Goal: Task Accomplishment & Management: Use online tool/utility

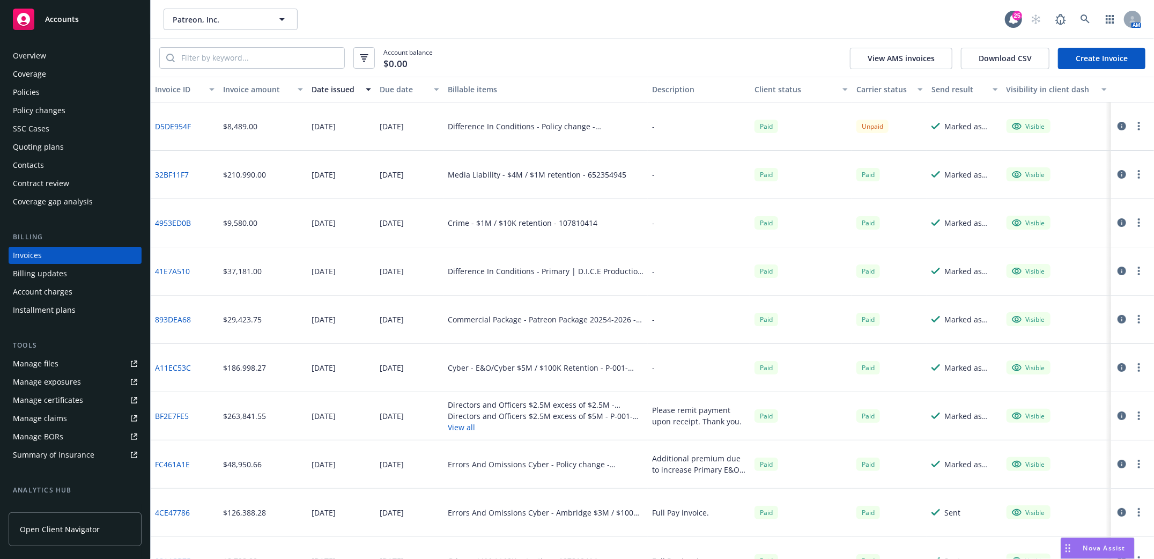
drag, startPoint x: 32, startPoint y: 540, endPoint x: 218, endPoint y: 479, distance: 195.2
click at [134, 530] on div "Overview Coverage Policies Policy changes SSC Cases Quoting plans Contacts Cont…" at bounding box center [75, 296] width 150 height 524
click at [1083, 22] on icon at bounding box center [1086, 19] width 10 height 10
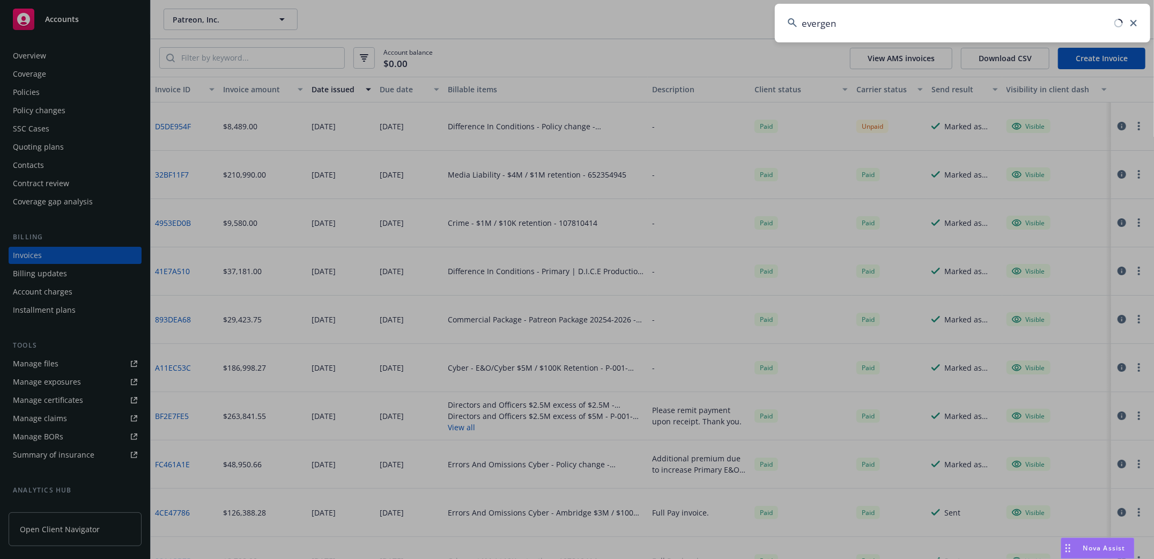
type input "evergent"
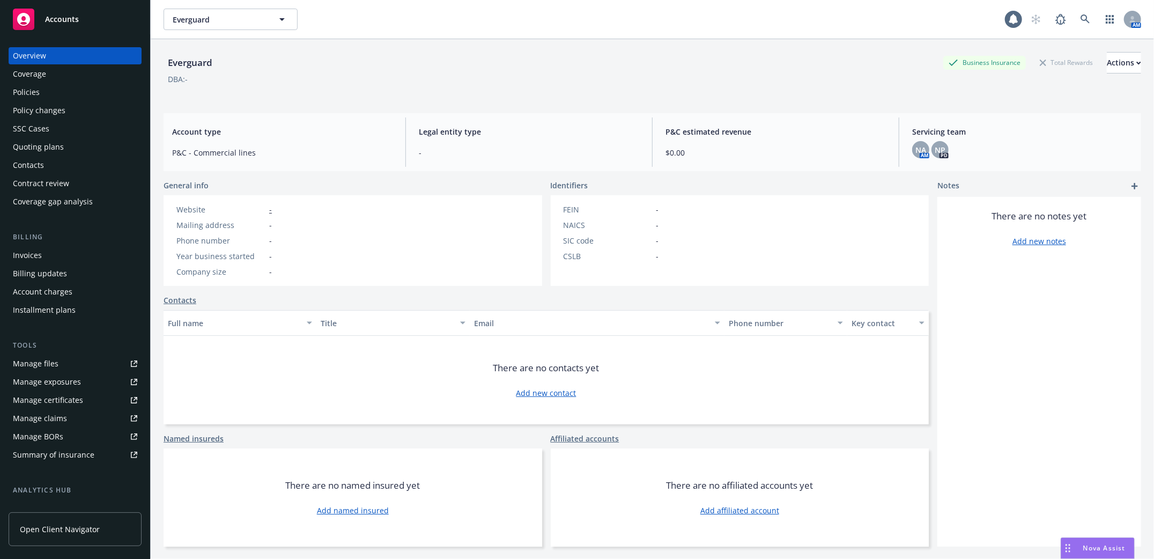
click at [36, 86] on div "Policies" at bounding box center [26, 92] width 27 height 17
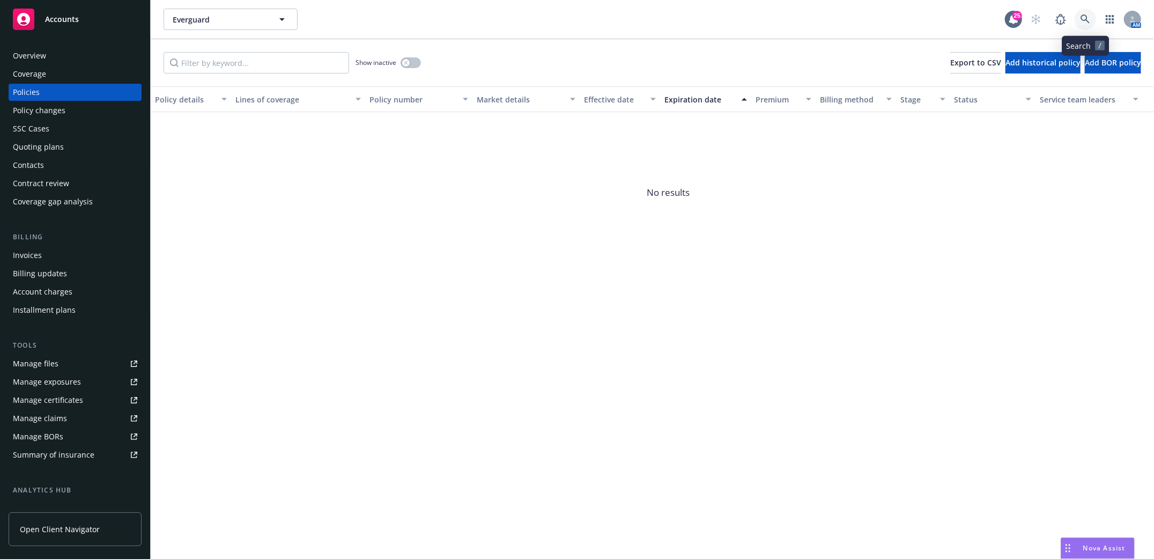
click at [1086, 14] on icon at bounding box center [1086, 19] width 10 height 10
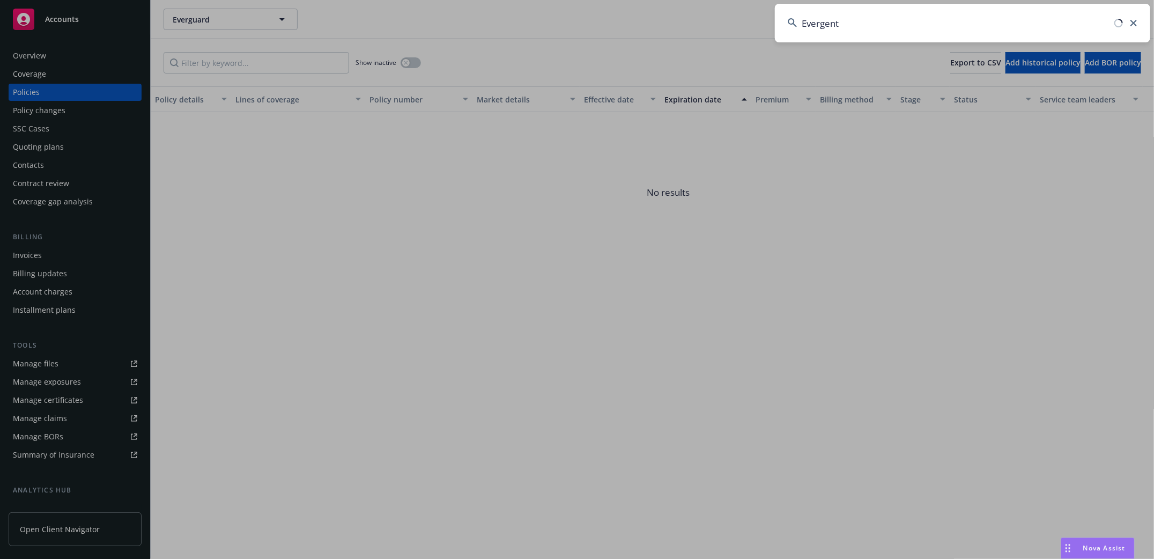
type input "Evergent"
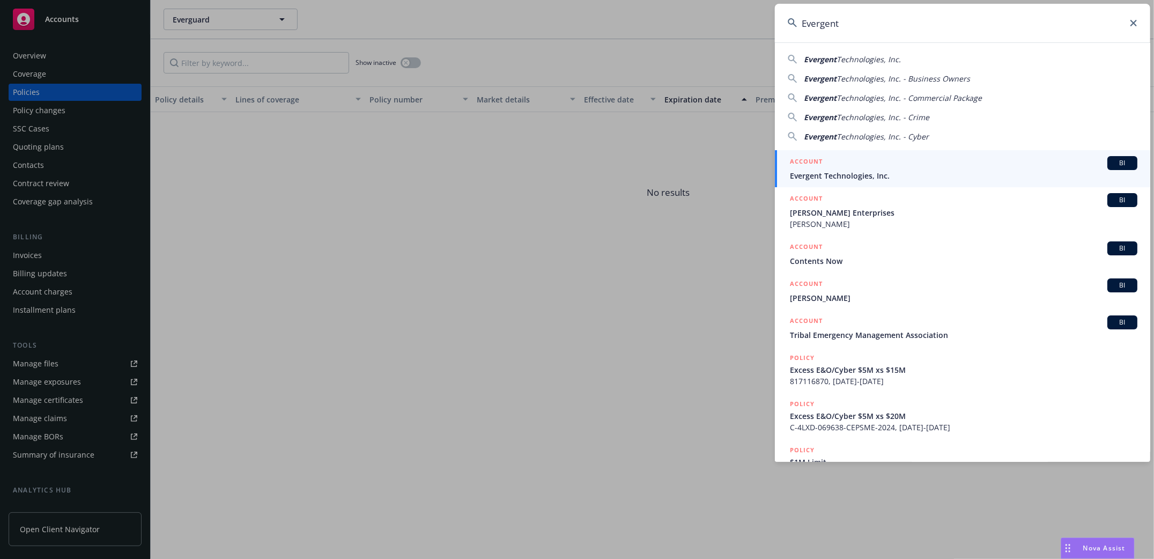
click at [846, 172] on span "Evergent Technologies, Inc." at bounding box center [964, 175] width 348 height 11
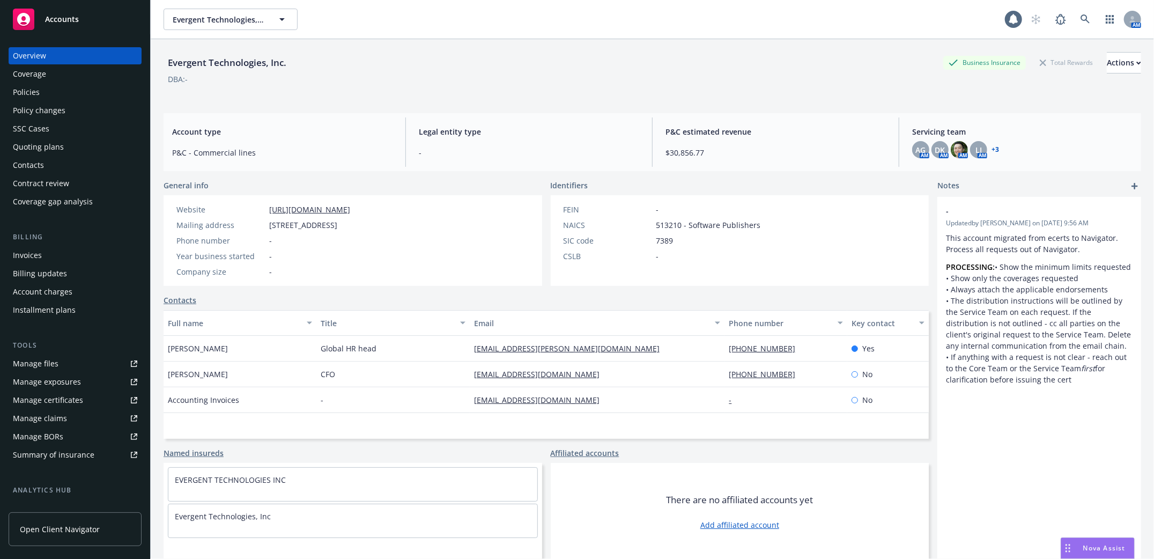
click at [28, 90] on div "Policies" at bounding box center [26, 92] width 27 height 17
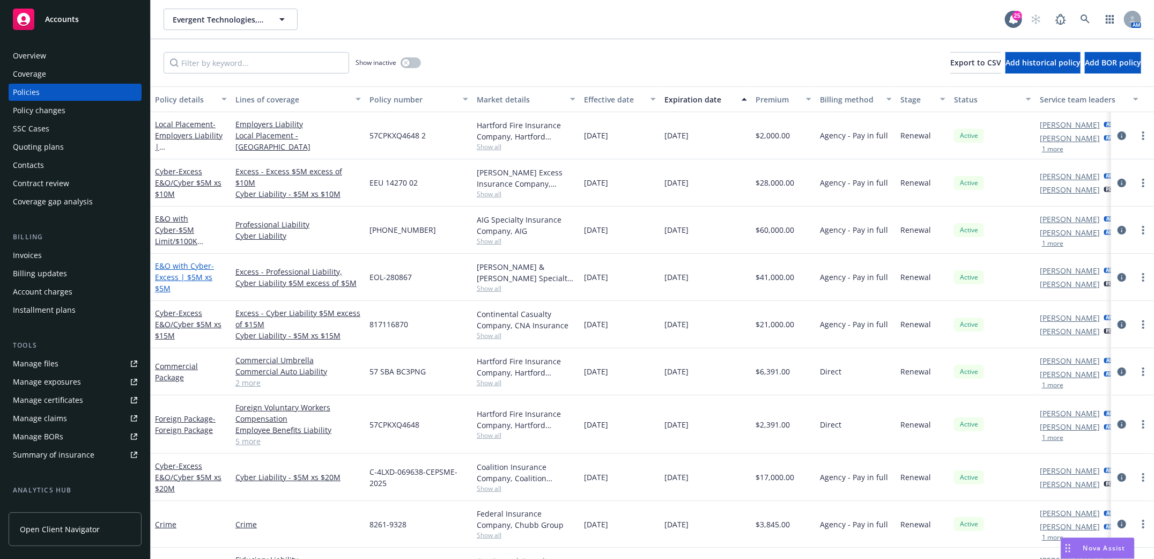
click at [187, 280] on span "- Excess | $5M xs $5M" at bounding box center [184, 277] width 59 height 33
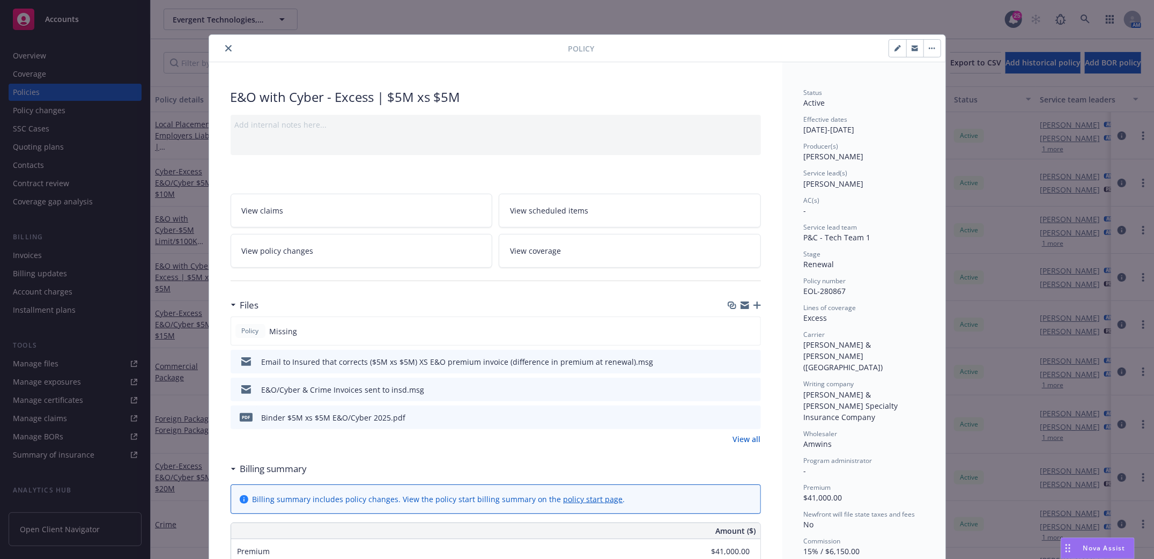
click at [225, 50] on icon "close" at bounding box center [228, 48] width 6 height 6
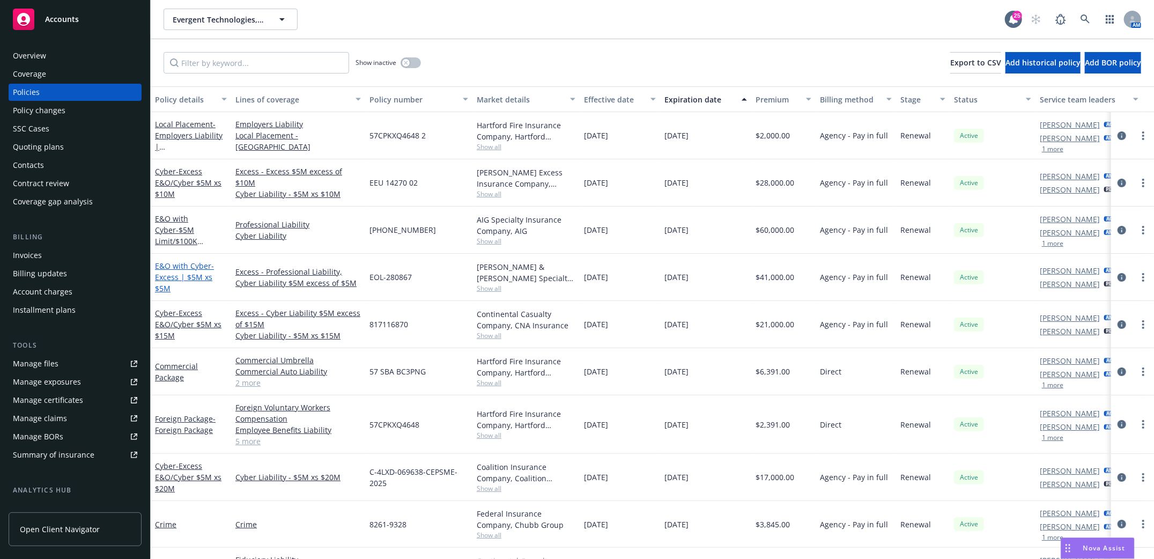
click at [187, 274] on span "- Excess | $5M xs $5M" at bounding box center [184, 277] width 59 height 33
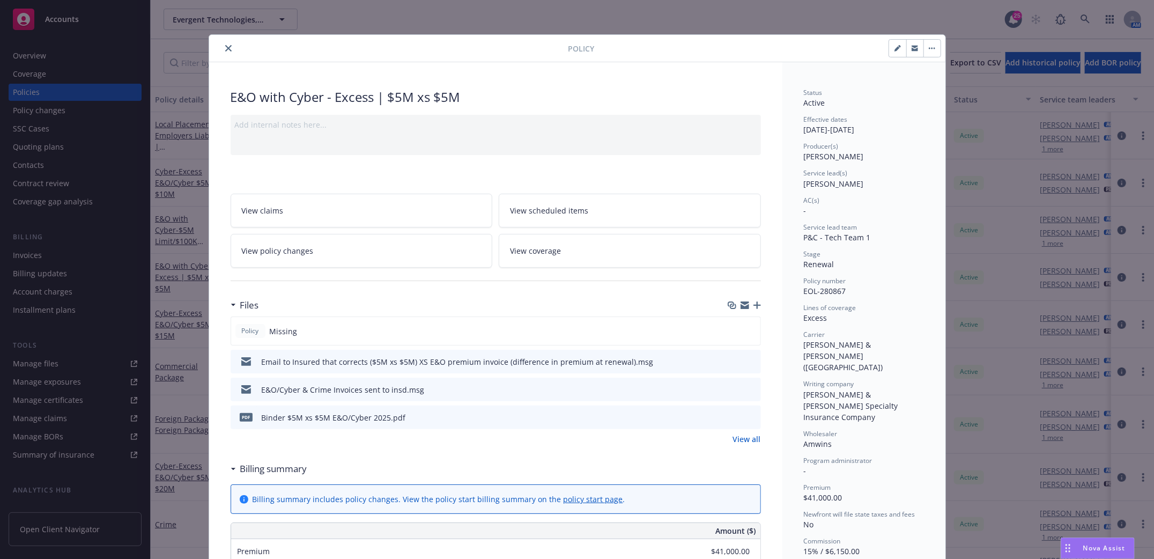
scroll to position [32, 0]
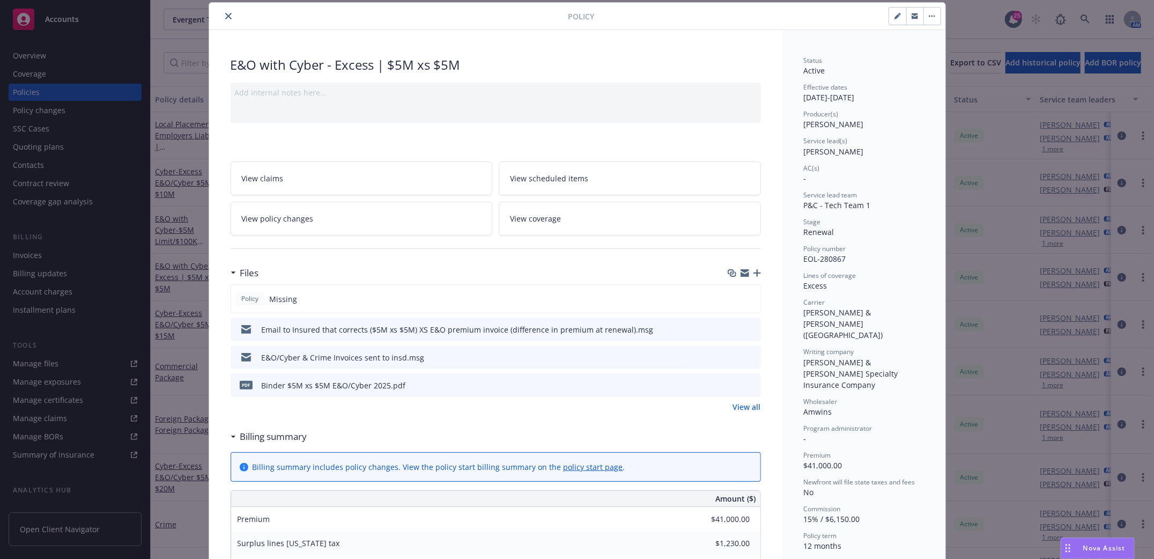
click at [729, 386] on icon "download file" at bounding box center [733, 384] width 9 height 9
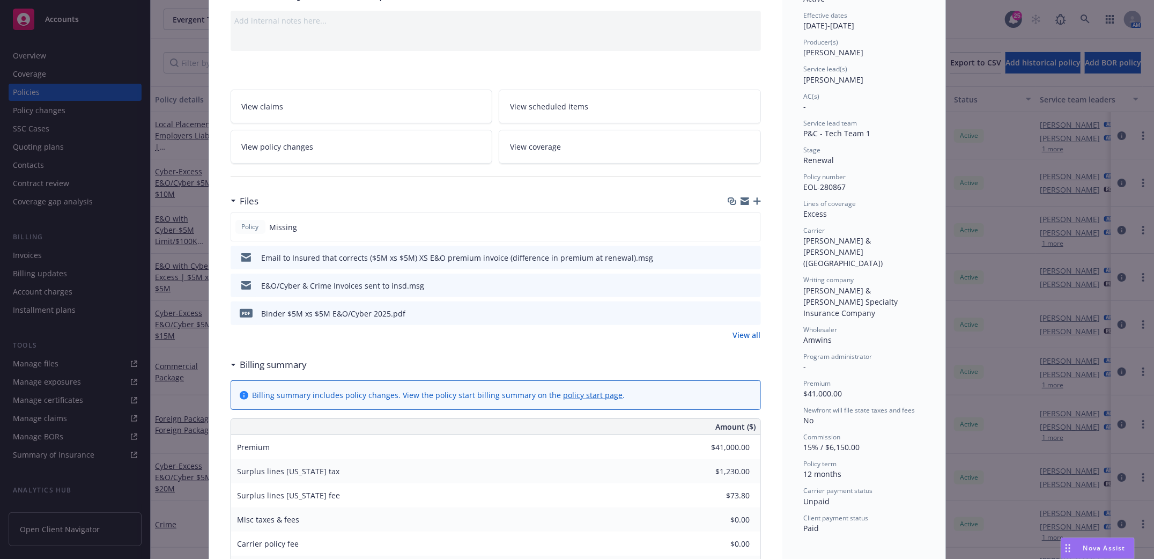
scroll to position [0, 0]
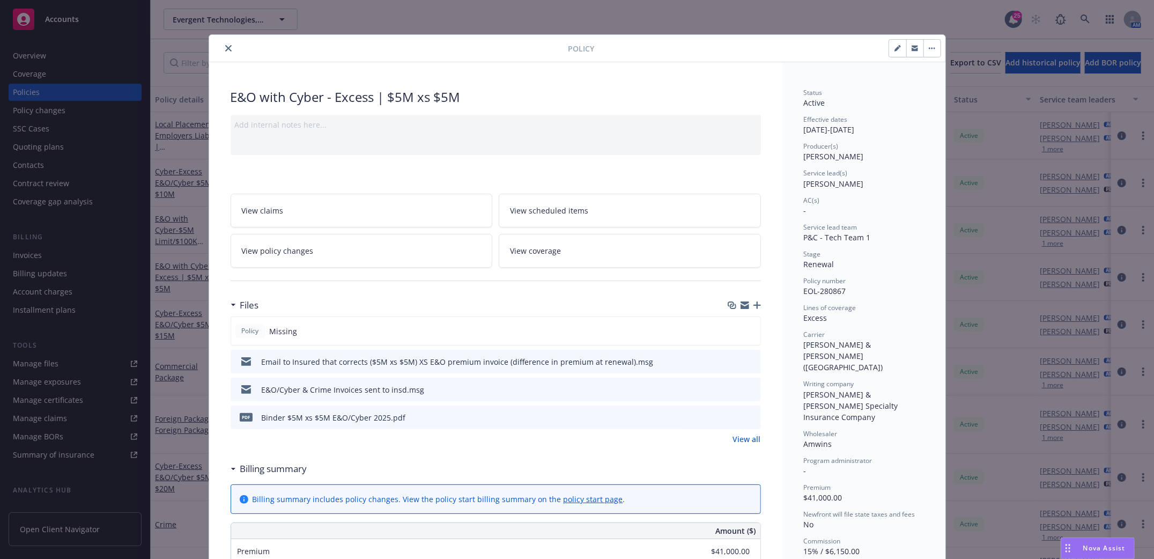
click at [226, 49] on button "close" at bounding box center [228, 48] width 13 height 13
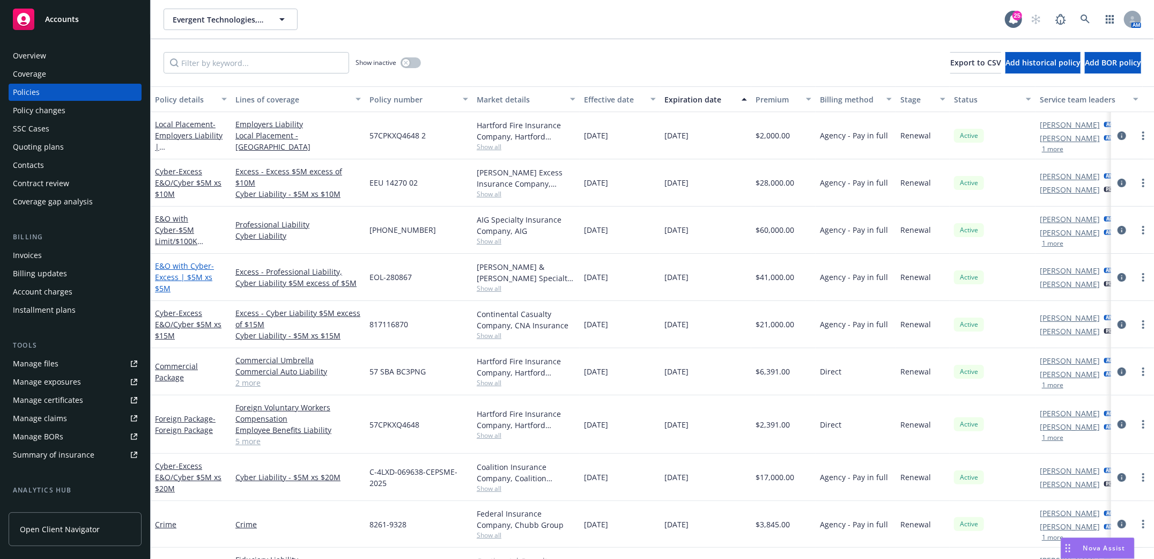
click at [165, 276] on span "- Excess | $5M xs $5M" at bounding box center [184, 277] width 59 height 33
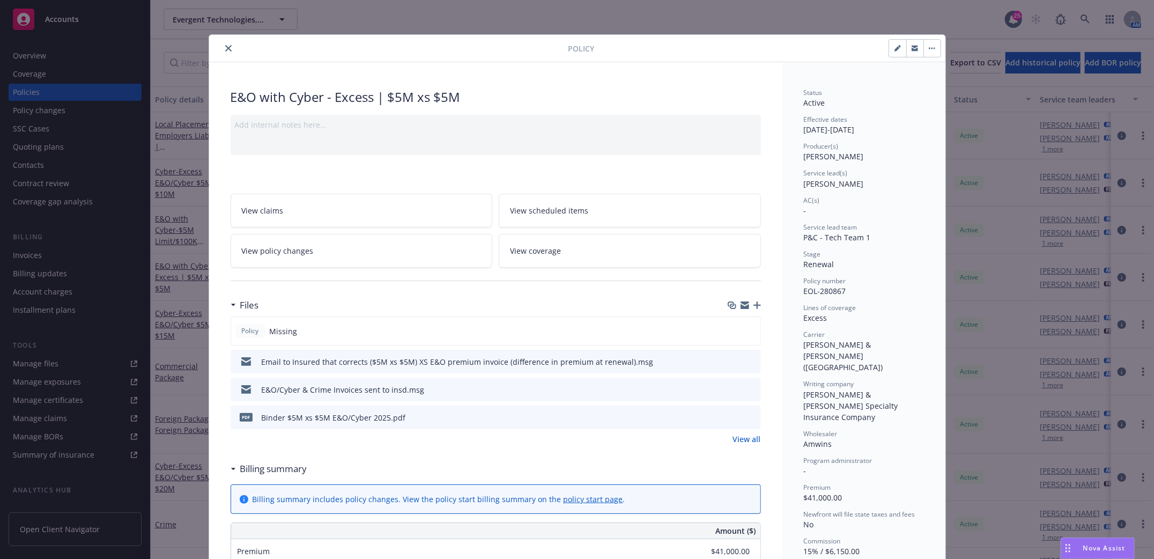
scroll to position [32, 0]
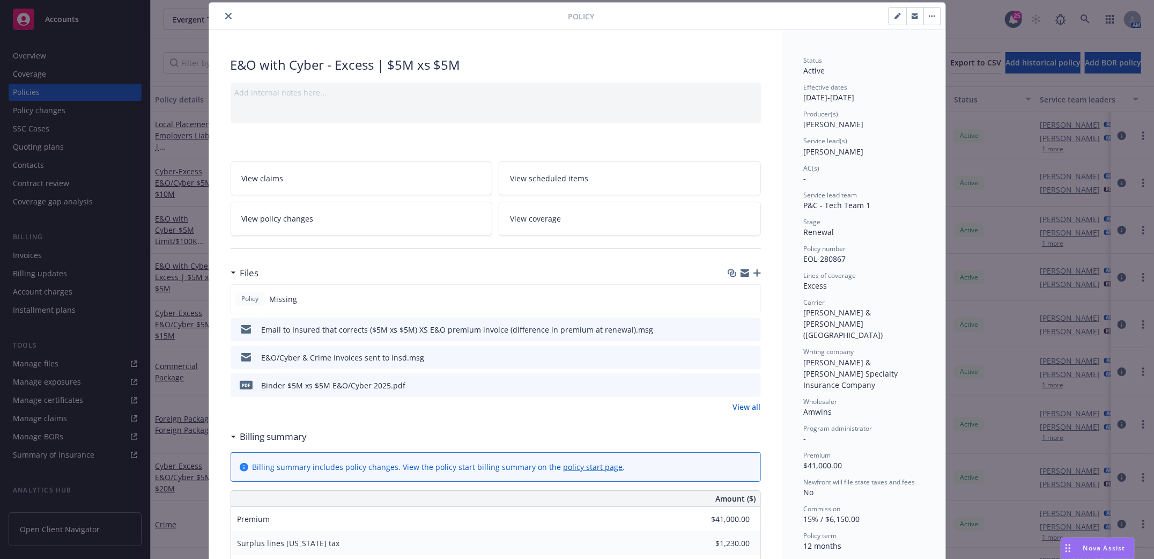
click at [333, 216] on link "View policy changes" at bounding box center [362, 219] width 262 height 34
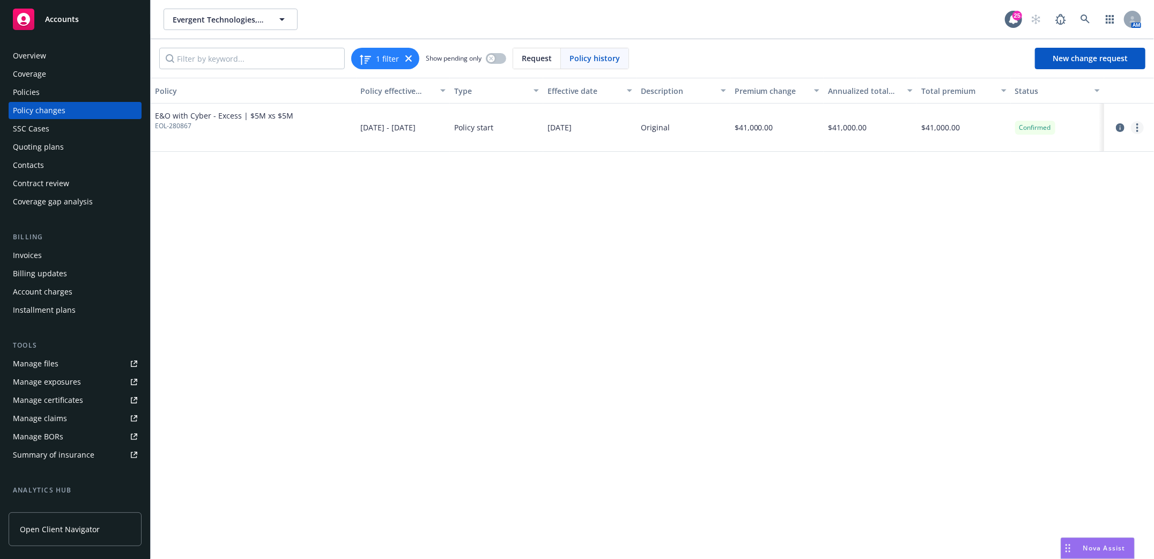
click at [1136, 129] on icon "more" at bounding box center [1137, 127] width 2 height 9
click at [1000, 214] on link "Edit billing info" at bounding box center [1052, 213] width 184 height 21
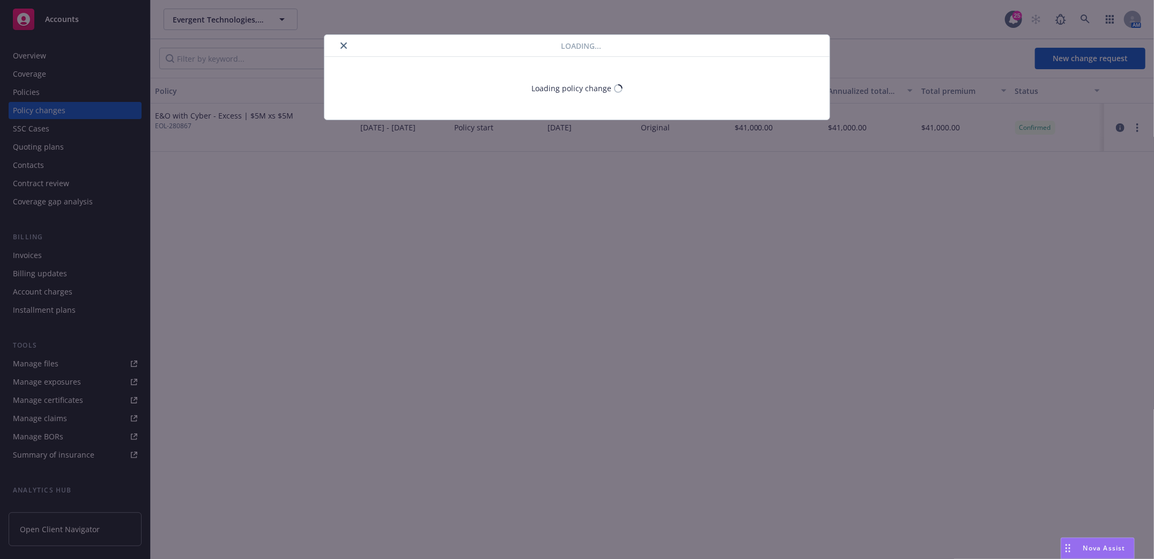
select select "CA"
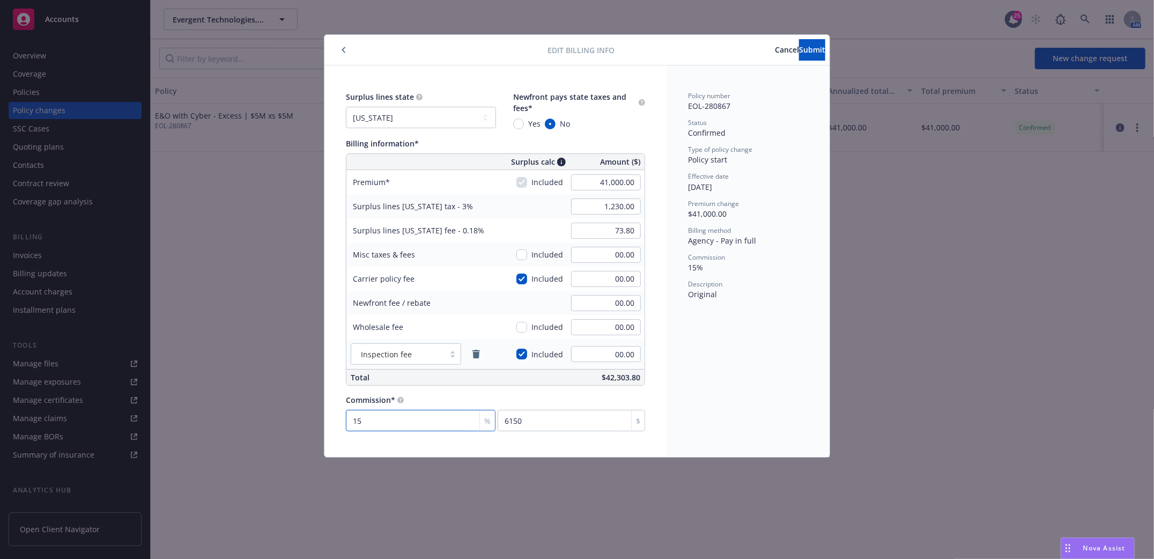
type input "1"
type input "410"
type input "12"
type input "4920"
type input "12"
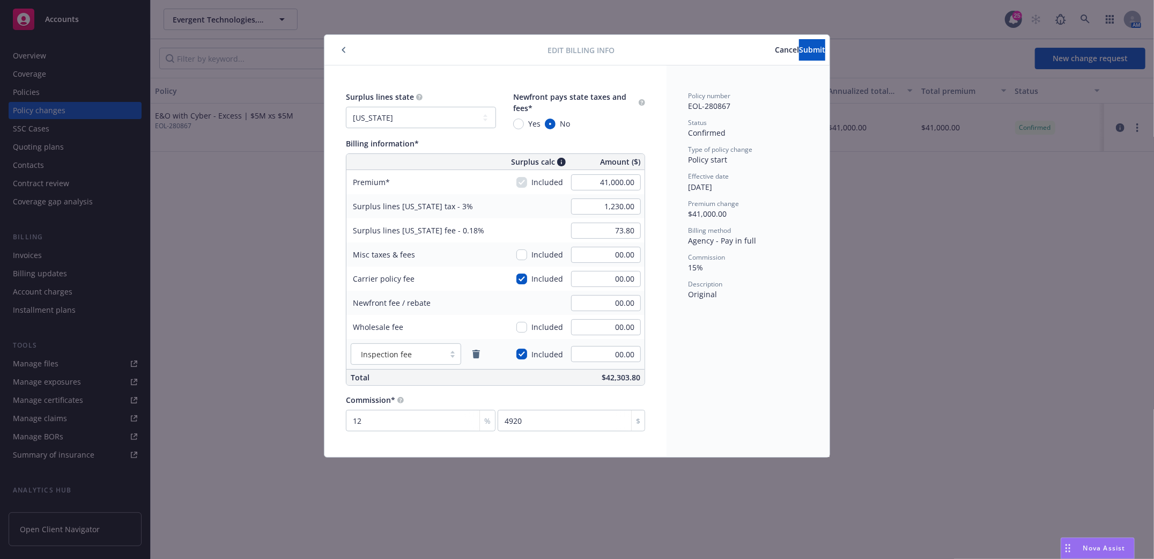
click at [740, 375] on div "Policy number EOL-280867 Status Confirmed Type of policy change Policy start Ef…" at bounding box center [748, 260] width 163 height 391
click at [800, 60] on button "Submit" at bounding box center [812, 49] width 26 height 21
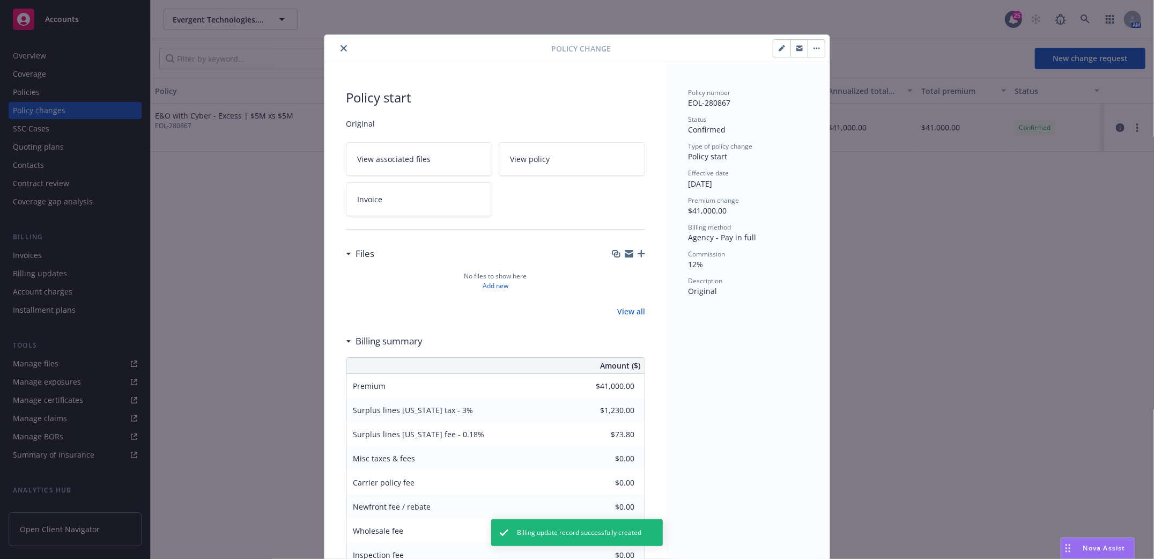
drag, startPoint x: 336, startPoint y: 47, endPoint x: 332, endPoint y: 51, distance: 5.7
click at [341, 47] on icon "close" at bounding box center [344, 48] width 6 height 6
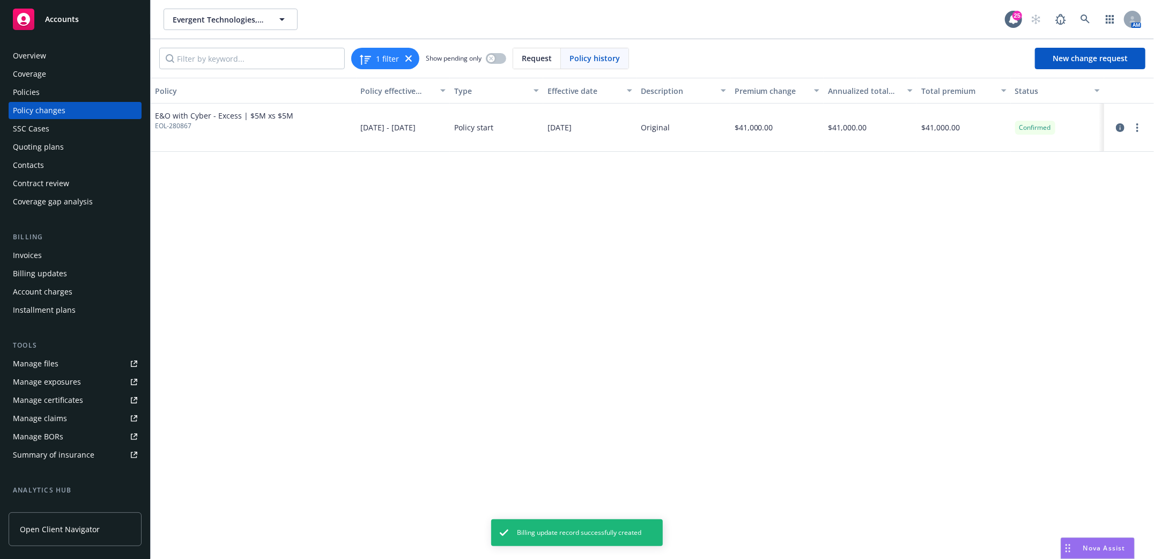
click at [32, 93] on div "Policies" at bounding box center [26, 92] width 27 height 17
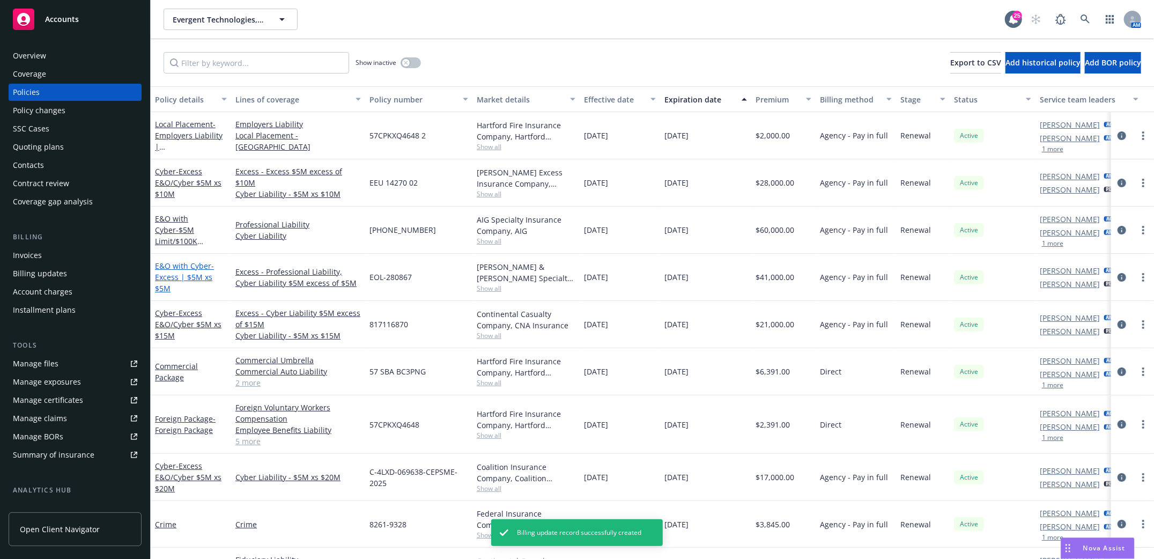
click at [175, 275] on span "- Excess | $5M xs $5M" at bounding box center [184, 277] width 59 height 33
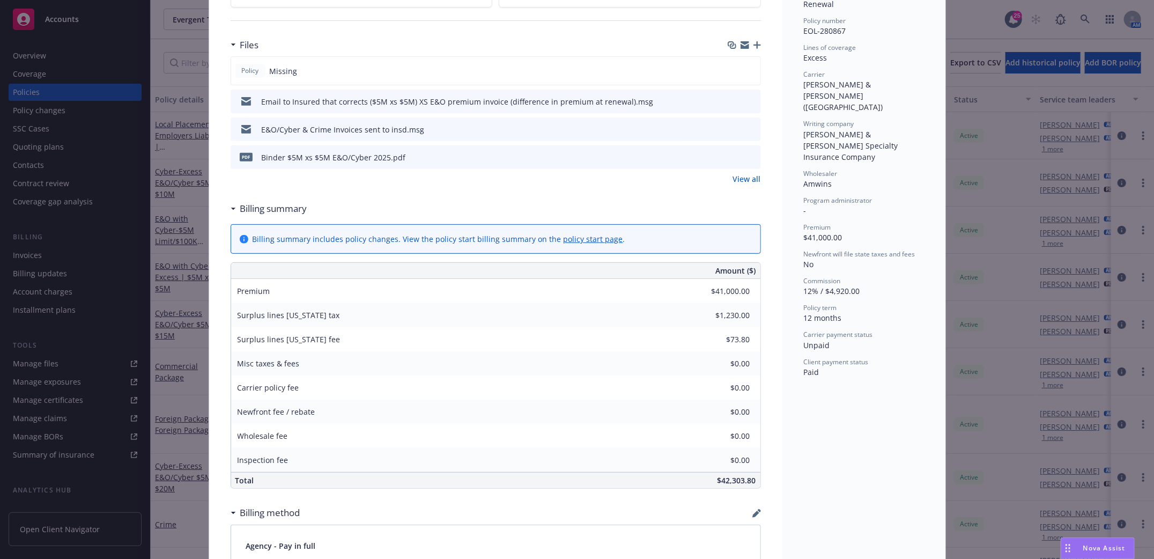
scroll to position [104, 0]
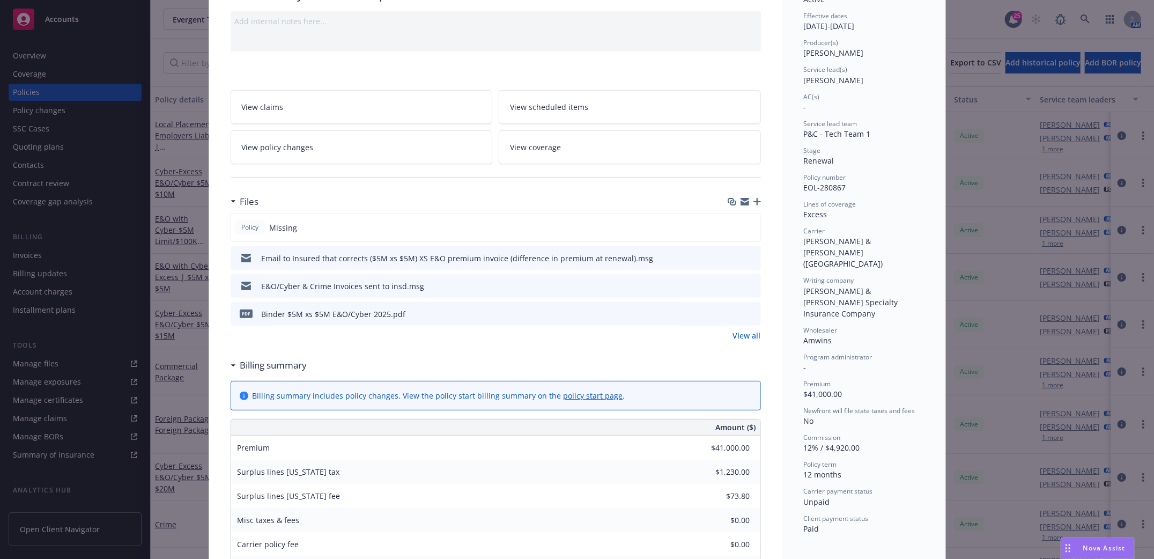
click at [754, 203] on icon "button" at bounding box center [757, 202] width 8 height 8
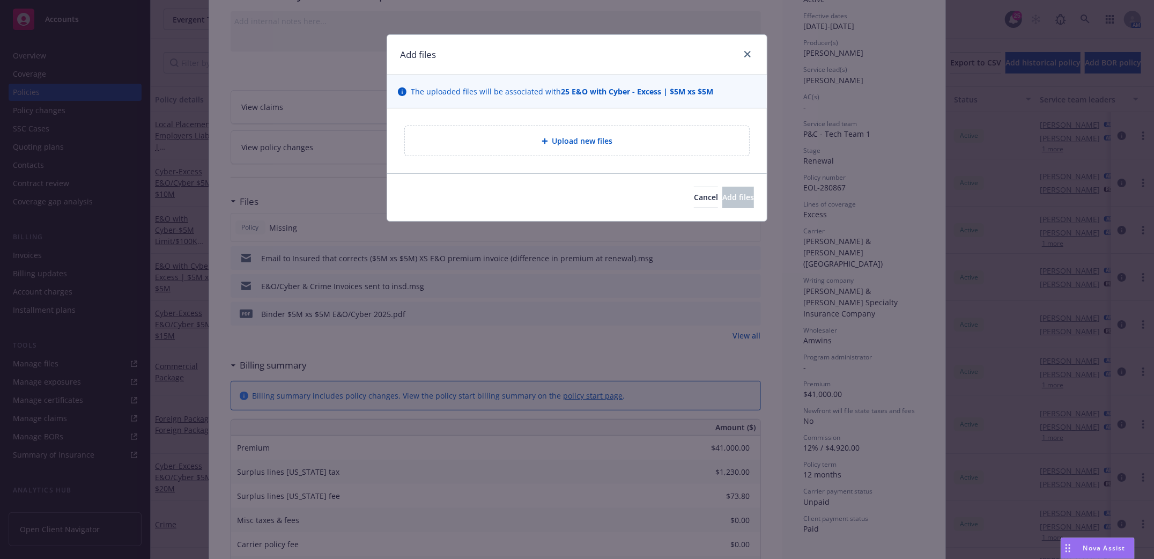
type textarea "x"
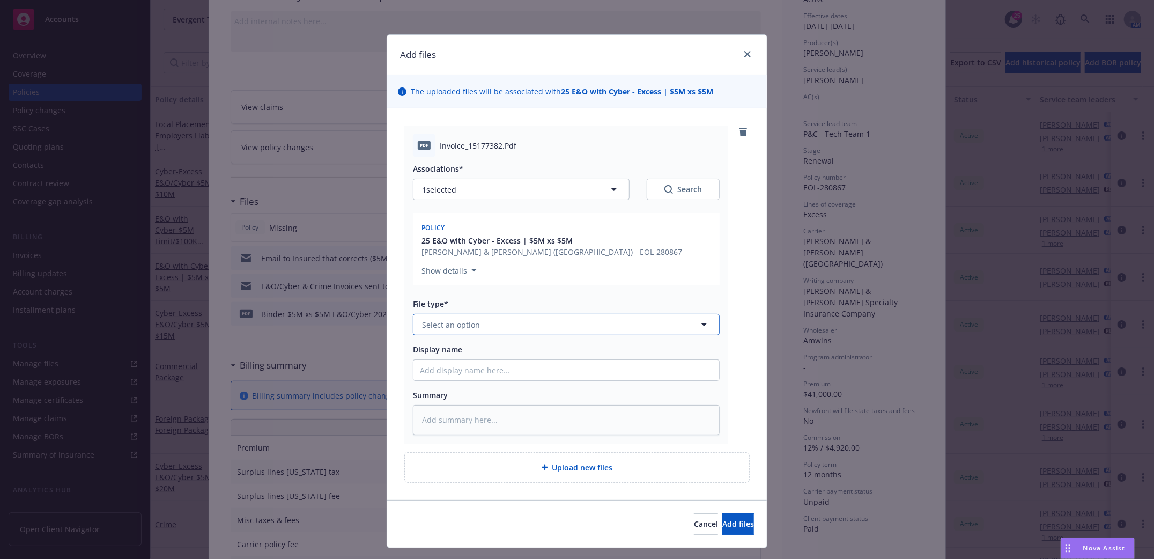
drag, startPoint x: 518, startPoint y: 329, endPoint x: 502, endPoint y: 330, distance: 15.6
click at [517, 329] on button "Select an option" at bounding box center [566, 324] width 307 height 21
type input "invoice"
click at [451, 387] on span "Invoice - Third Party" at bounding box center [461, 383] width 74 height 11
type textarea "x"
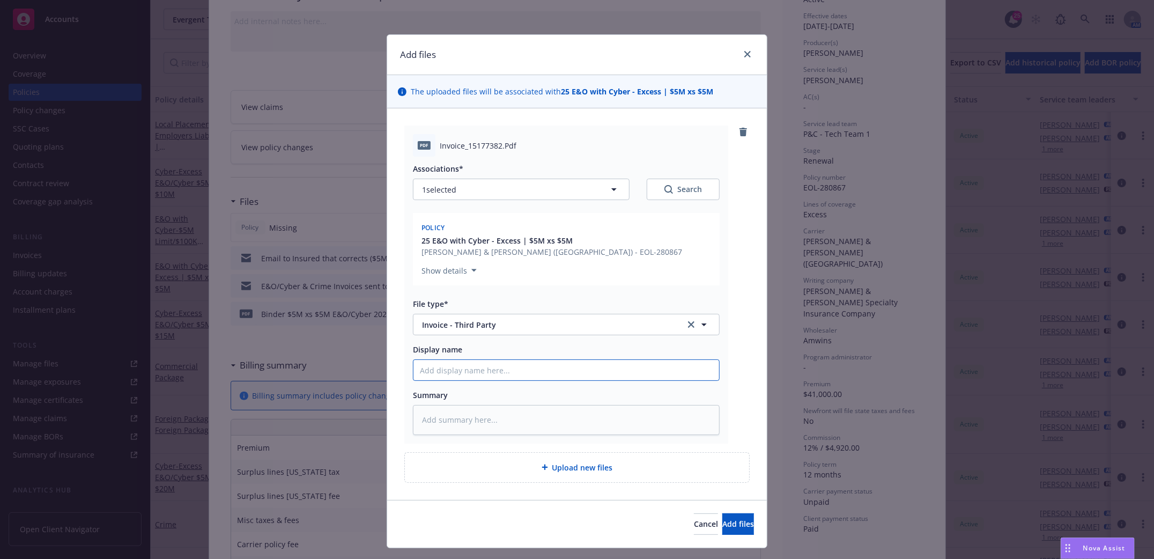
click at [446, 375] on input "Display name" at bounding box center [566, 370] width 306 height 20
type input "I"
type textarea "x"
type input "In"
type textarea "x"
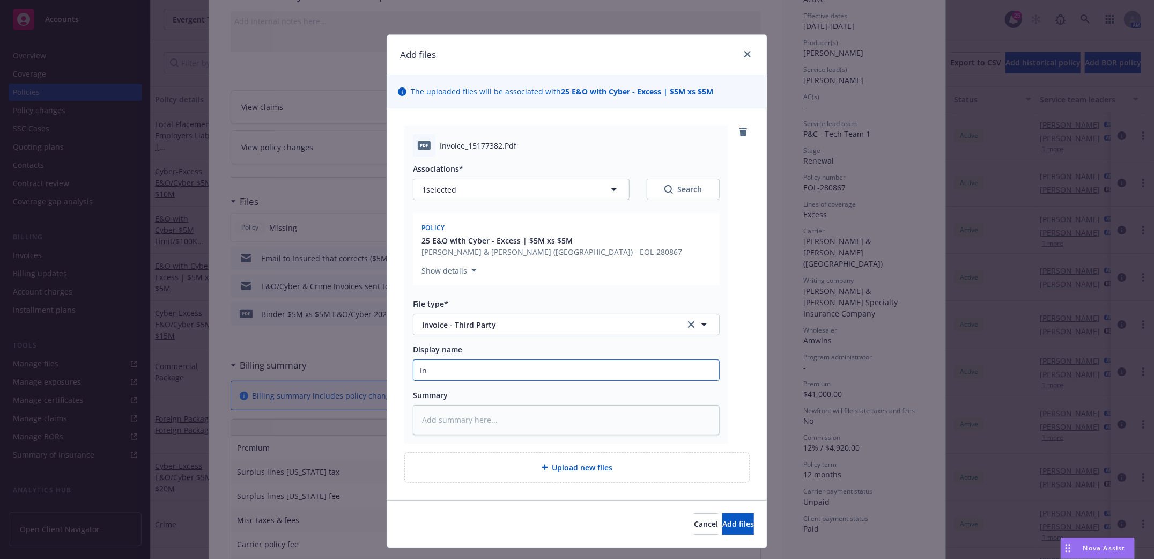
type input "Inv"
type textarea "x"
type input "Invo"
type textarea "x"
type input "Invoi"
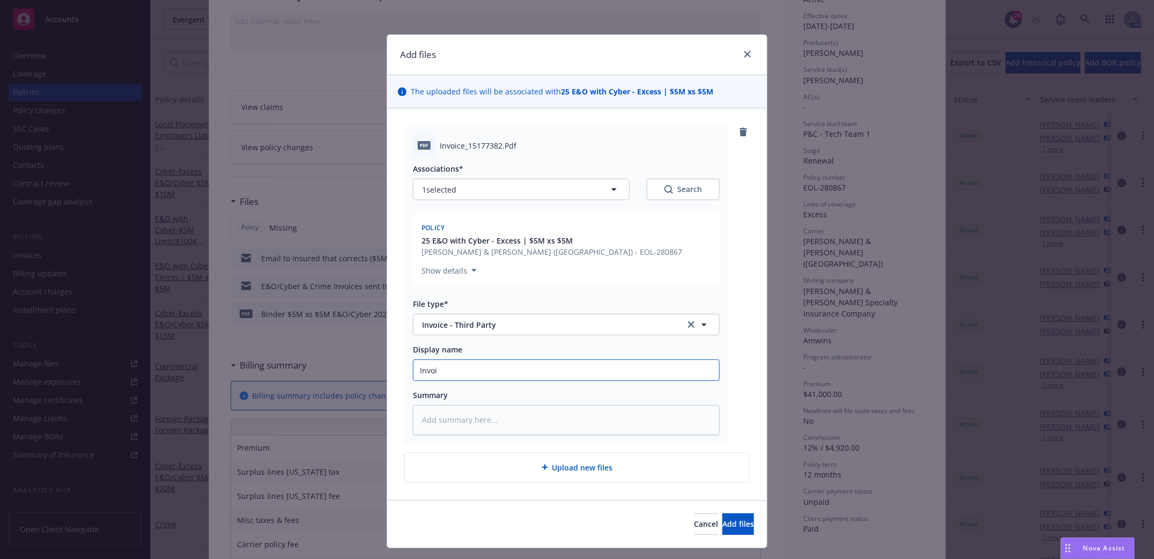
type textarea "x"
type input "Invoic"
type textarea "x"
type input "Invoice"
type textarea "x"
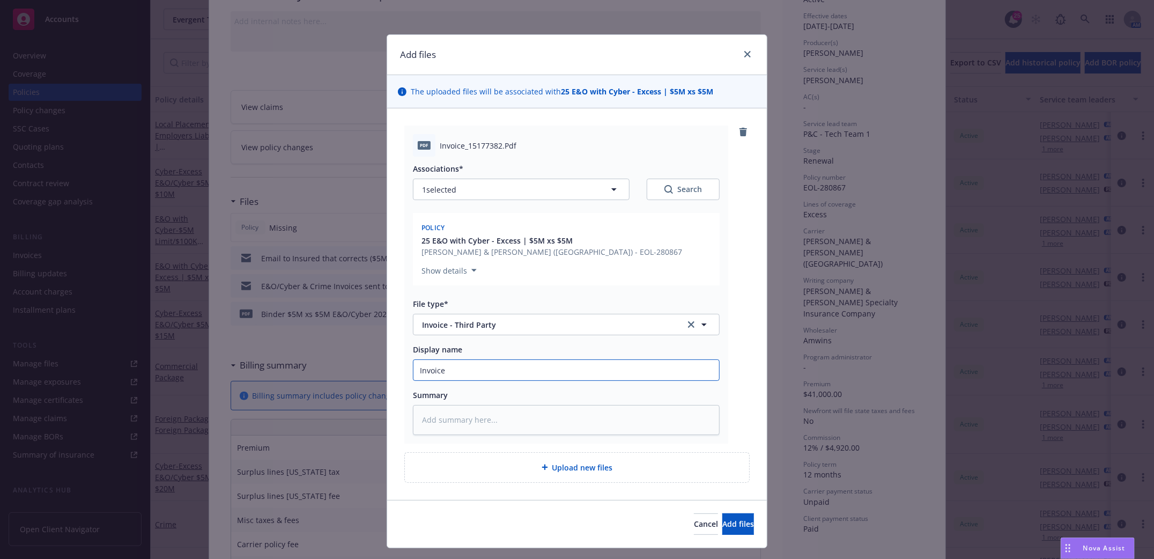
type input "Invoice"
type textarea "x"
type input "Invoice A"
type textarea "x"
type input "Invoice Am"
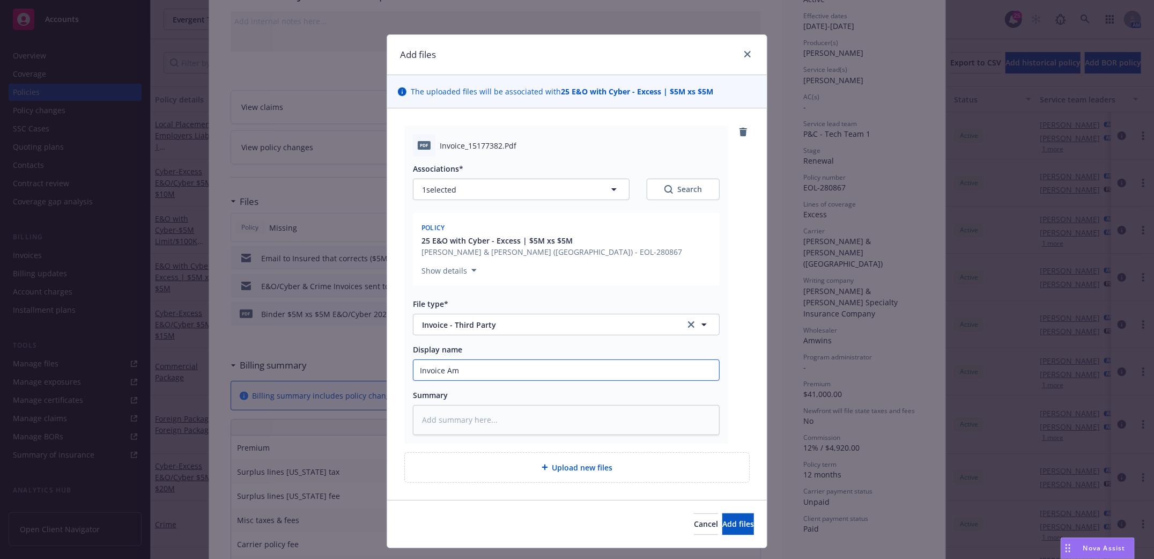
type textarea "x"
type input "Invoice AmW"
type textarea "x"
type input "Invoice AmWi"
type textarea "x"
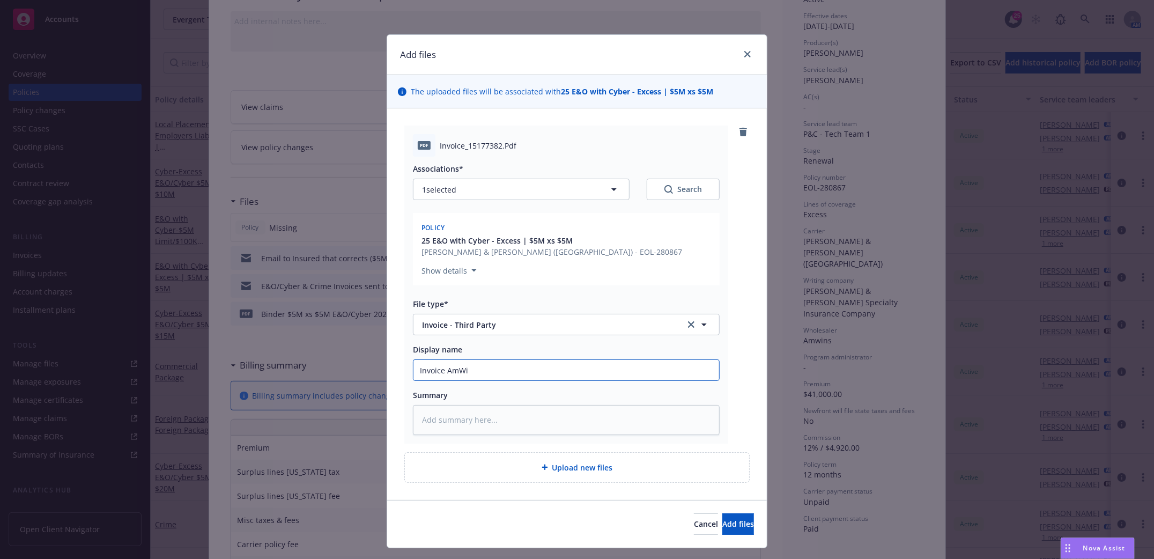
type input "Invoice AmWin"
type textarea "x"
type input "Invoice AmWins"
type textarea "x"
type input "Invoice AmWins"
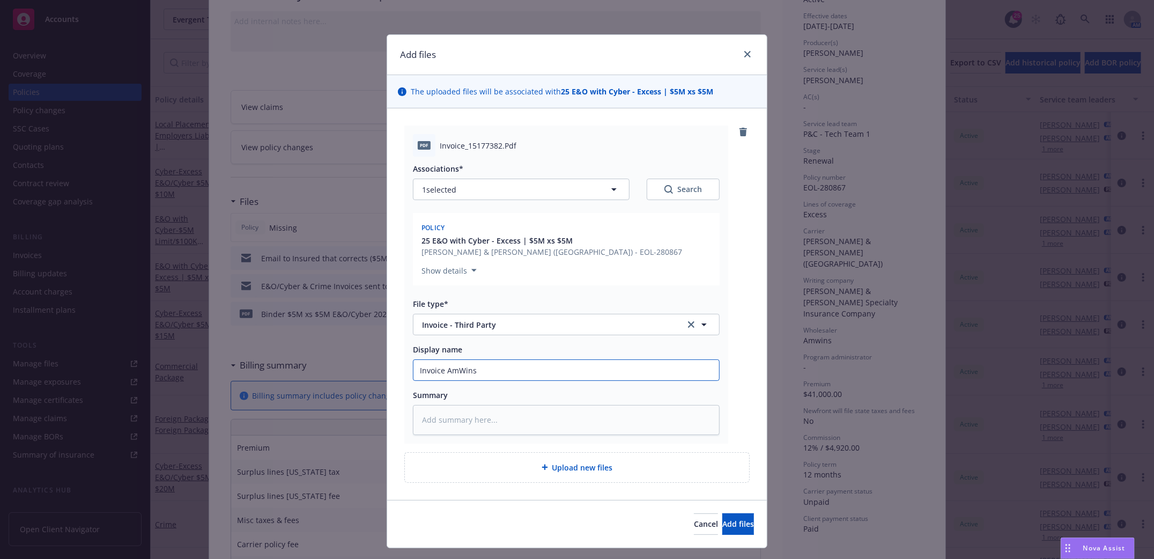
type textarea "x"
type input "Invoice AmWins $"
type textarea "x"
type input "Invoice AmWins $5"
type textarea "x"
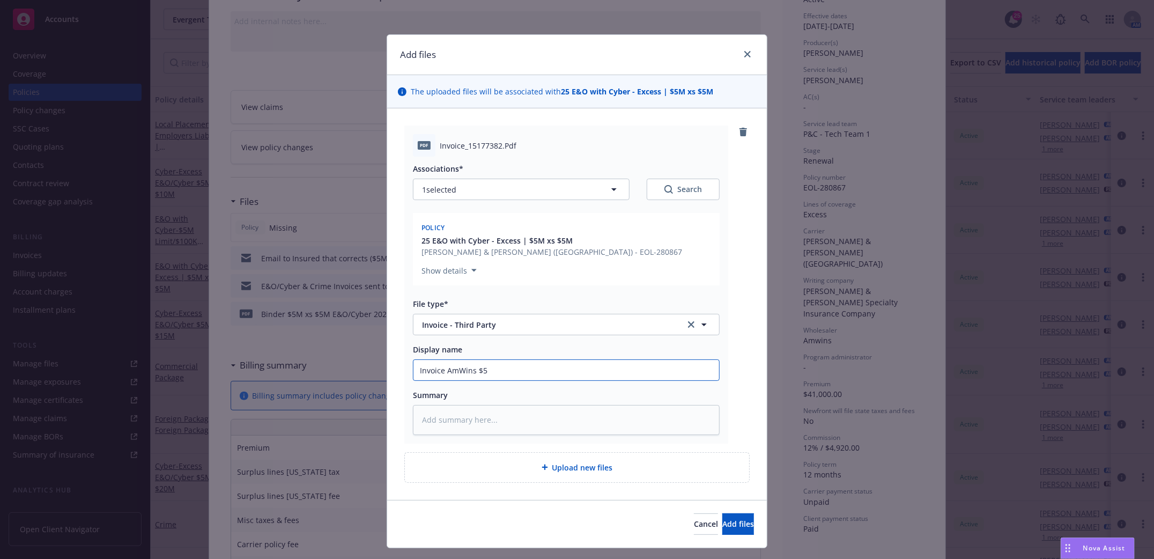
type input "Invoice AmWins $5M"
type textarea "x"
type input "Invoice AmWins $5M"
type textarea "x"
type input "Invoice AmWins $5M x"
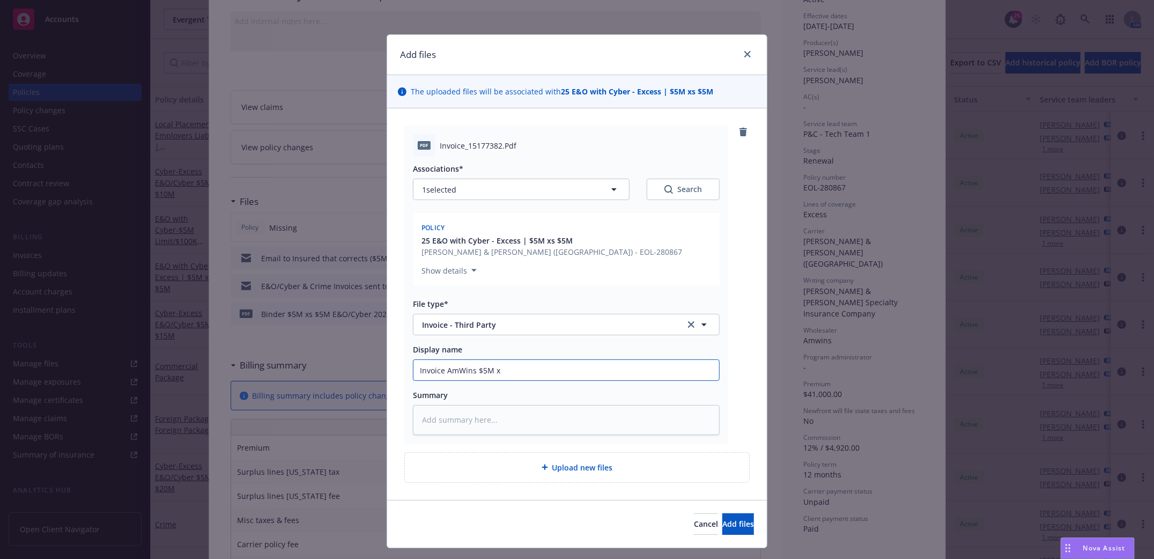
type textarea "x"
type input "Invoice AmWins $5M xs"
type textarea "x"
type input "Invoice AmWins $5M xs"
type textarea "x"
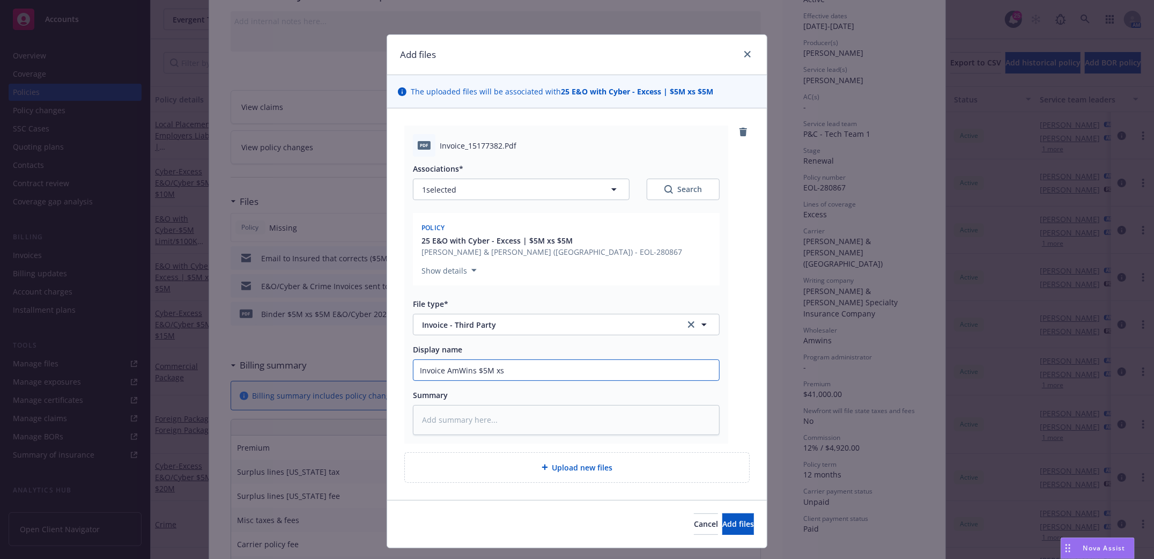
type input "Invoice AmWins $5M xs $"
type textarea "x"
type input "Invoice AmWins $5M xs $5"
type textarea "x"
type input "Invoice AmWins $5M xs $5M"
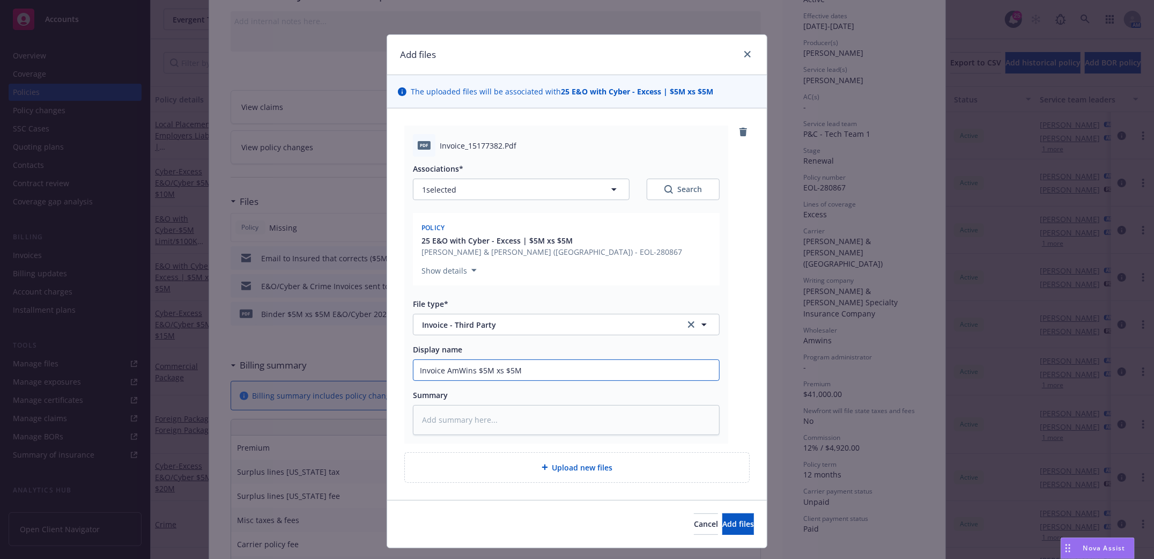
type textarea "x"
type input "Invoice AmWins $5M xs $5M"
type textarea "x"
type input "Invoice AmWins $5M xs $5M C"
type textarea "x"
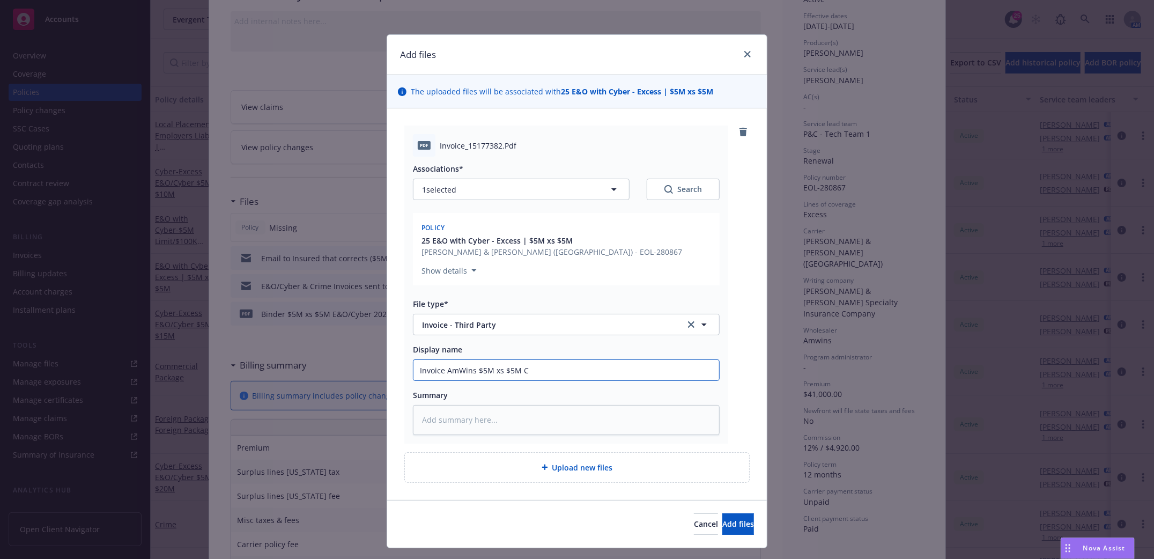
type input "Invoice AmWins $5M xs $5M C&"
type textarea "x"
type input "Invoice AmWins $5M xs $5M C&F"
type textarea "x"
type input "Invoice AmWins $5M xs $5M C&F"
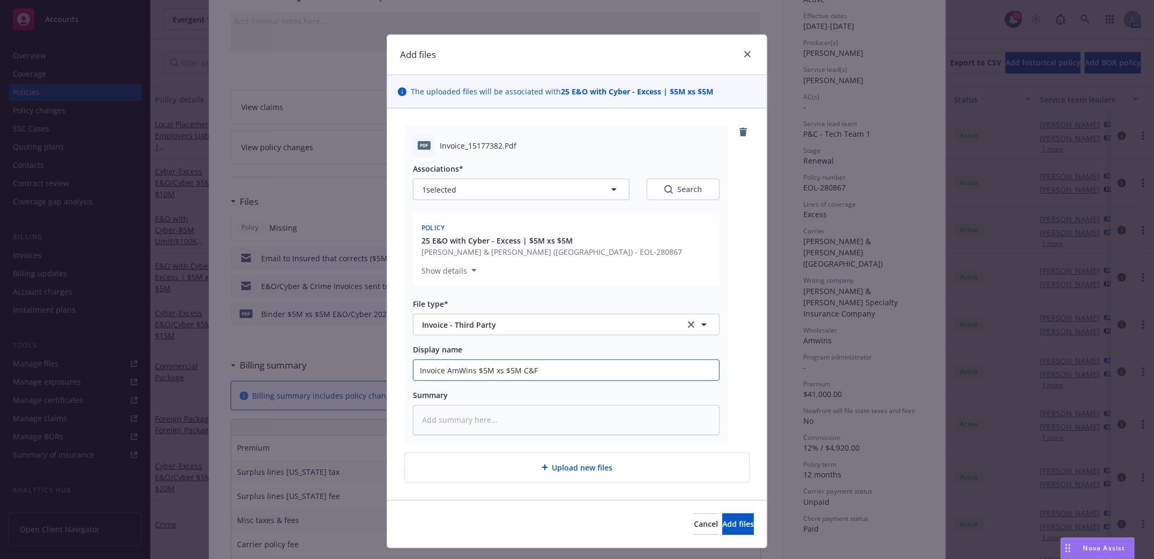
type textarea "x"
type input "Invoice AmWins $5M xs $5M C&F E"
type textarea "x"
type input "Invoice AmWins $5M xs $5M C&F E&"
type textarea "x"
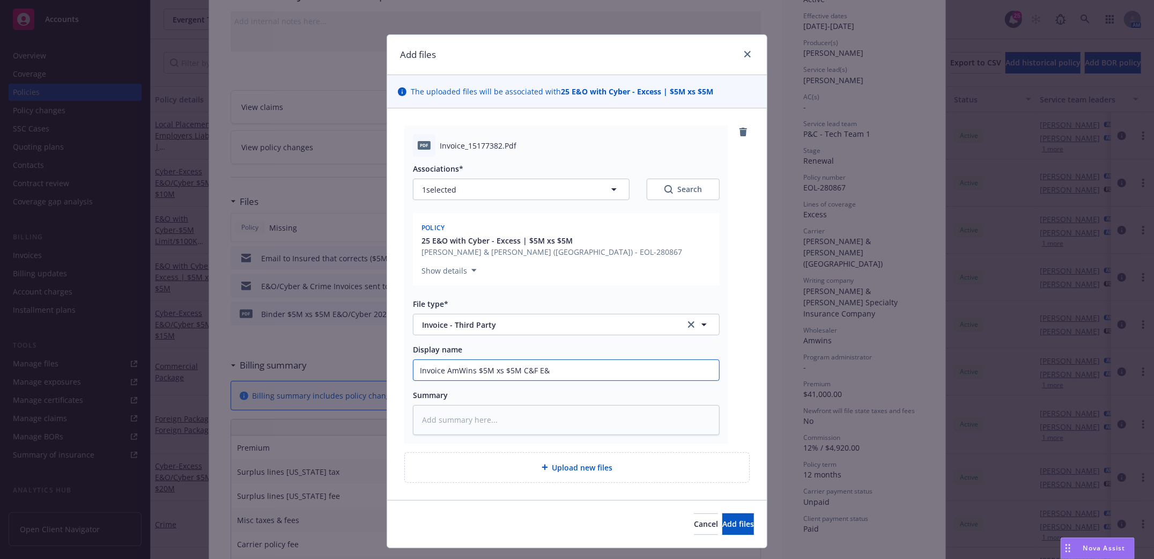
type input "Invoice AmWins $5M xs $5M C&F E&O"
type textarea "x"
type input "Invoice AmWins $5M xs $5M C&F E&O/"
type textarea "x"
type input "Invoice AmWins $5M xs $5M C&F E&O/Cy"
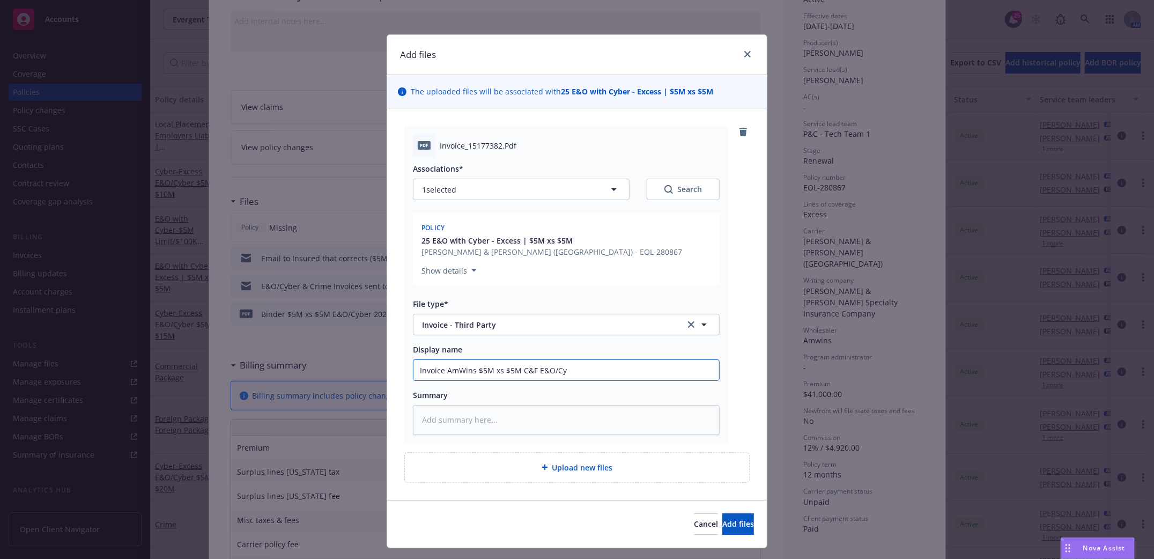
type textarea "x"
type input "Invoice AmWins $5M xs $5M C&F E&O/Cyb"
type textarea "x"
type input "Invoice AmWins $5M xs $5M C&F E&O/Cybe"
type textarea "x"
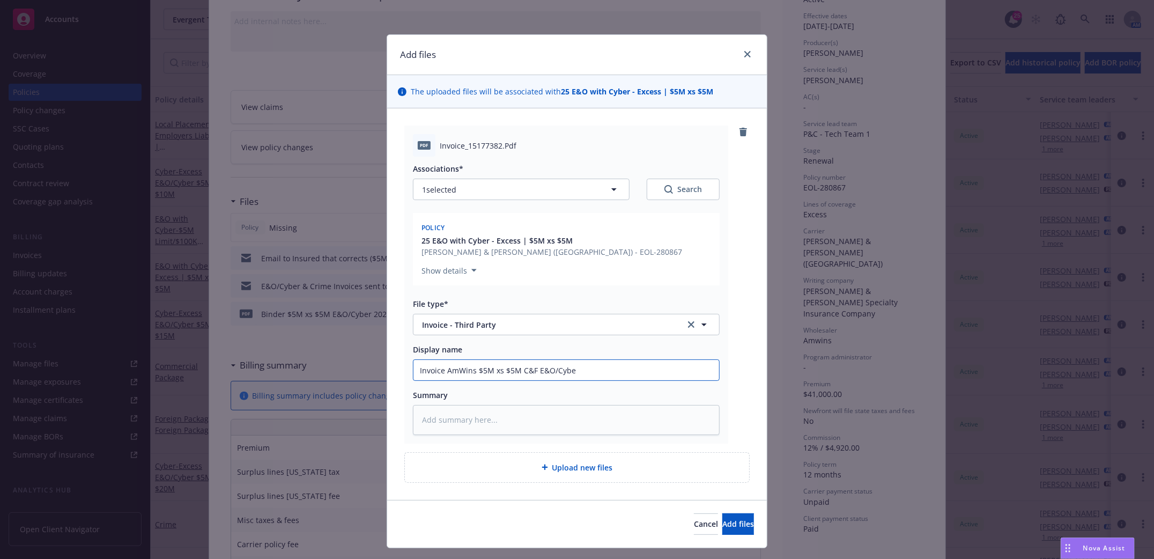
type input "Invoice AmWins $5M xs $5M C&F E&O/Cyber"
type textarea "x"
type input "Invoice AmWins $5M xs $5M C&F E&O/Cyber"
type textarea "x"
type input "Invoice AmWins $5M xs $5M C&F E&O/Cyber 2"
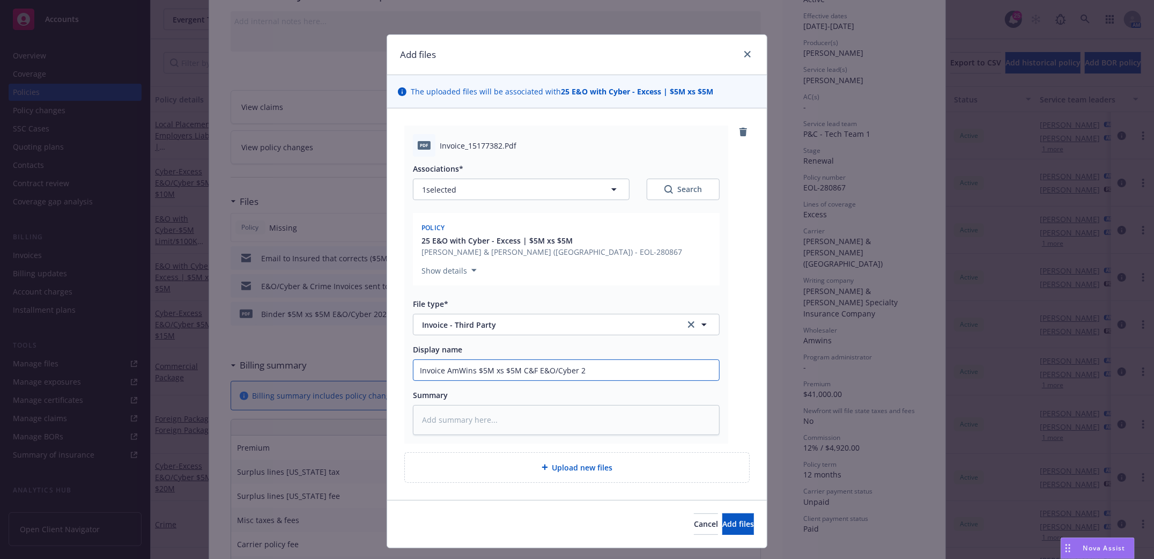
type textarea "x"
type input "Invoice AmWins $5M xs $5M C&F E&O/Cyber 20"
type textarea "x"
type input "Invoice AmWins $5M xs $5M C&F E&O/Cyber 202"
type textarea "x"
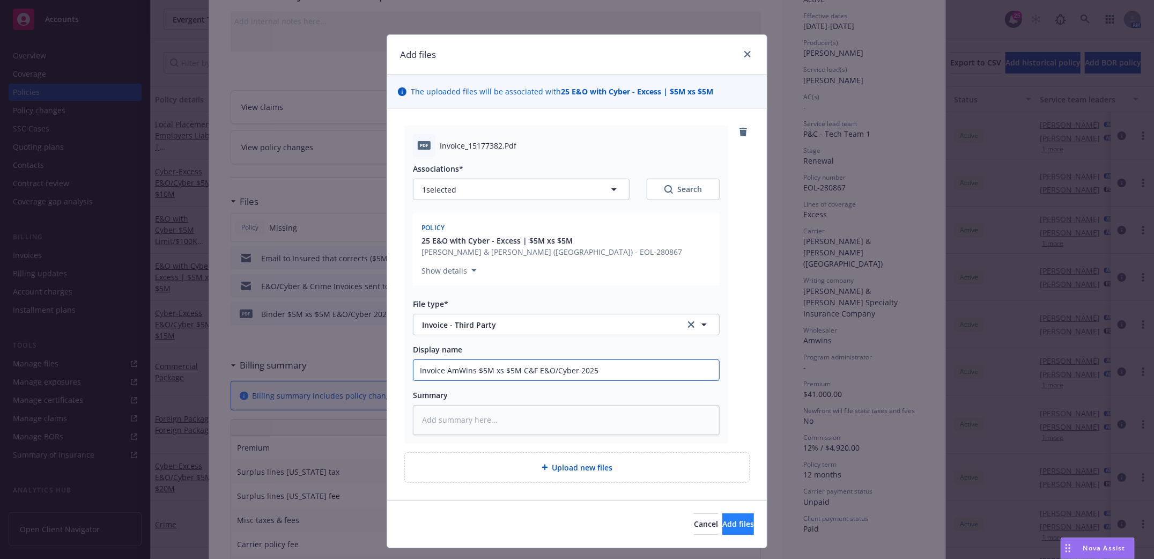
type input "Invoice AmWins $5M xs $5M C&F E&O/Cyber 2025"
click at [722, 528] on span "Add files" at bounding box center [738, 524] width 32 height 10
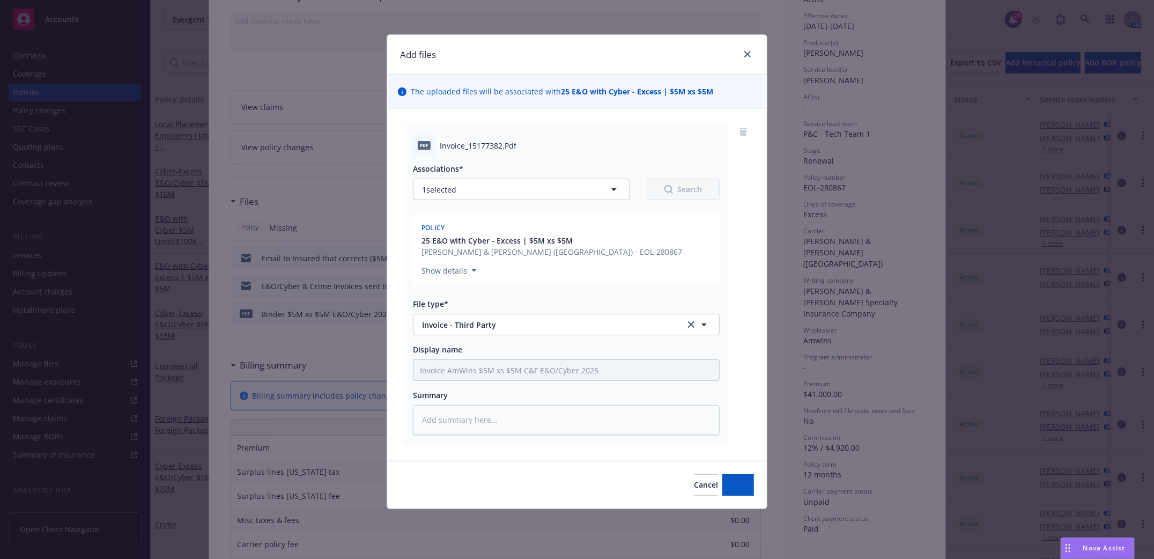
type textarea "x"
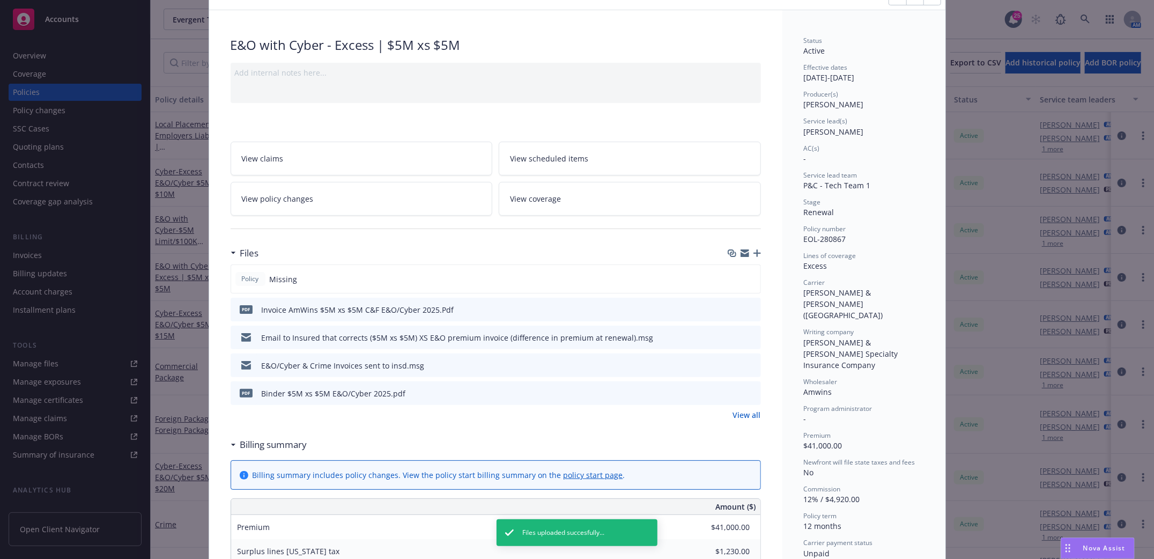
scroll to position [0, 0]
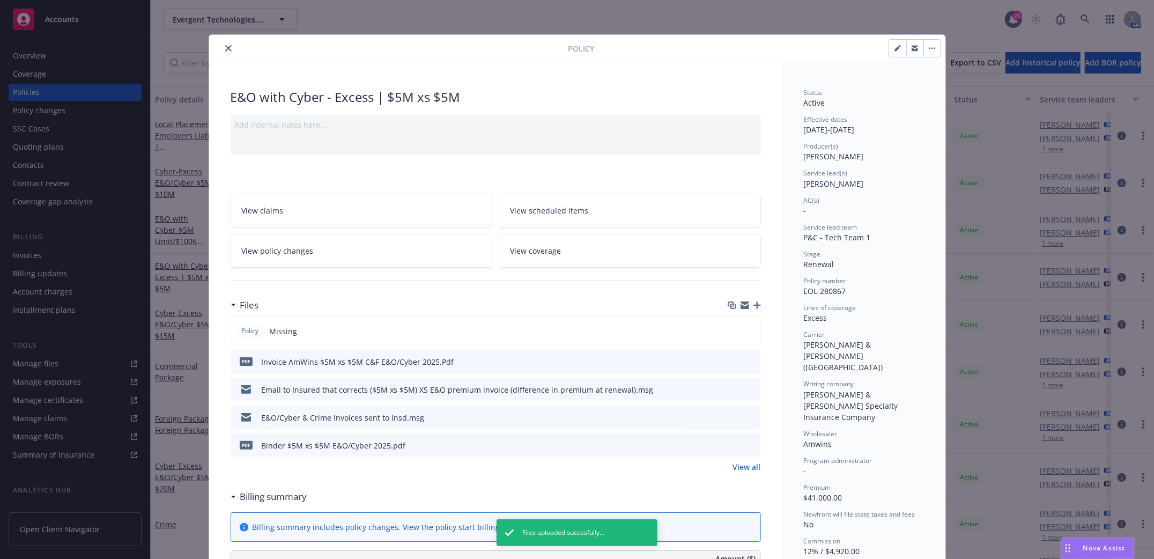
click at [225, 46] on icon "close" at bounding box center [228, 48] width 6 height 6
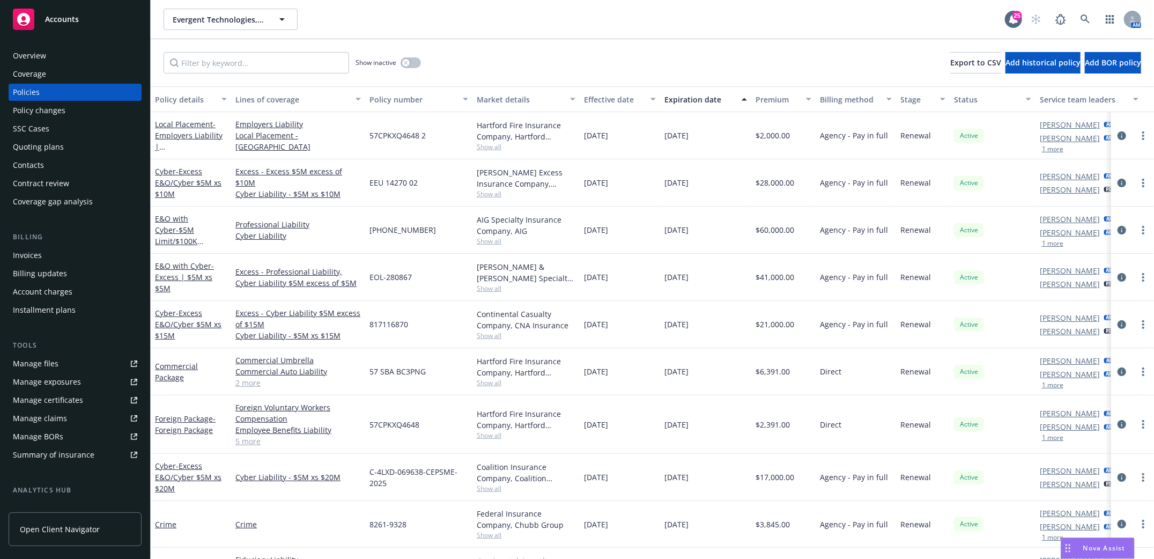
click at [73, 17] on span "Accounts" at bounding box center [62, 19] width 34 height 9
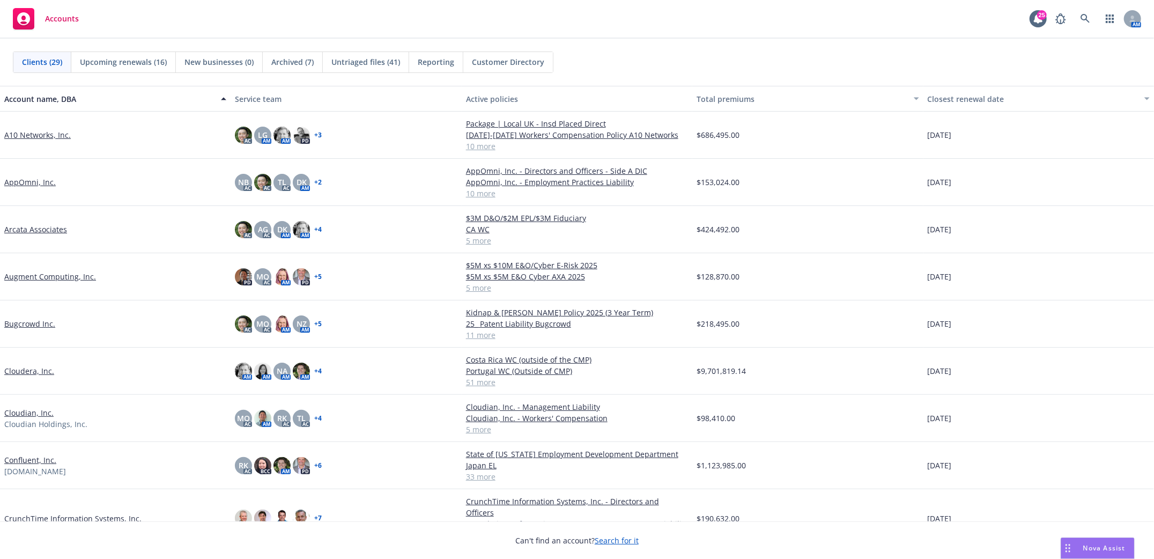
click at [437, 59] on span "Reporting" at bounding box center [436, 61] width 36 height 11
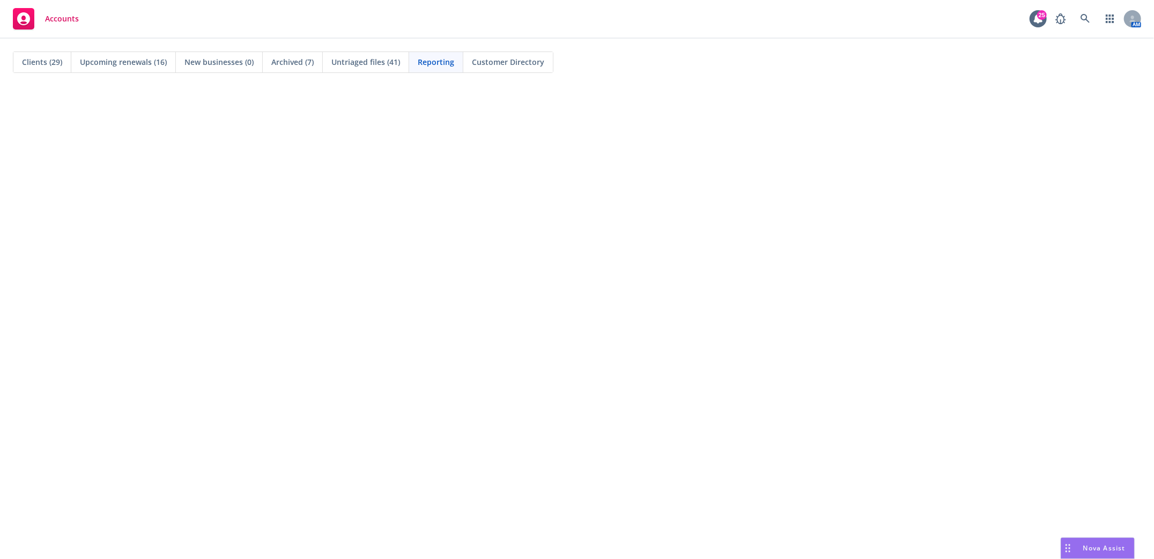
click at [24, 60] on span "Clients (29)" at bounding box center [42, 61] width 40 height 11
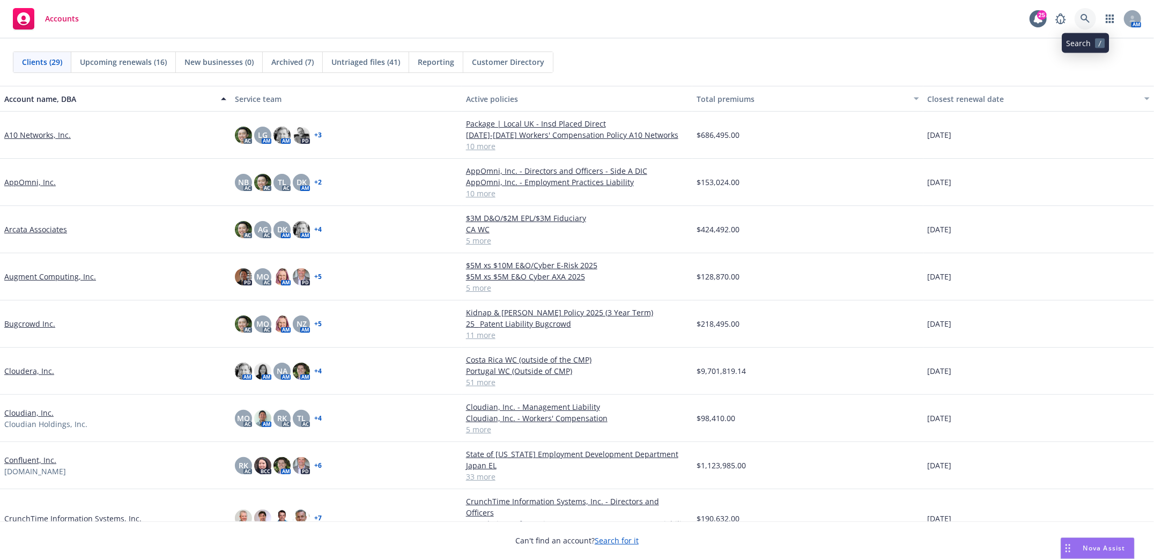
click at [1082, 22] on icon at bounding box center [1086, 19] width 10 height 10
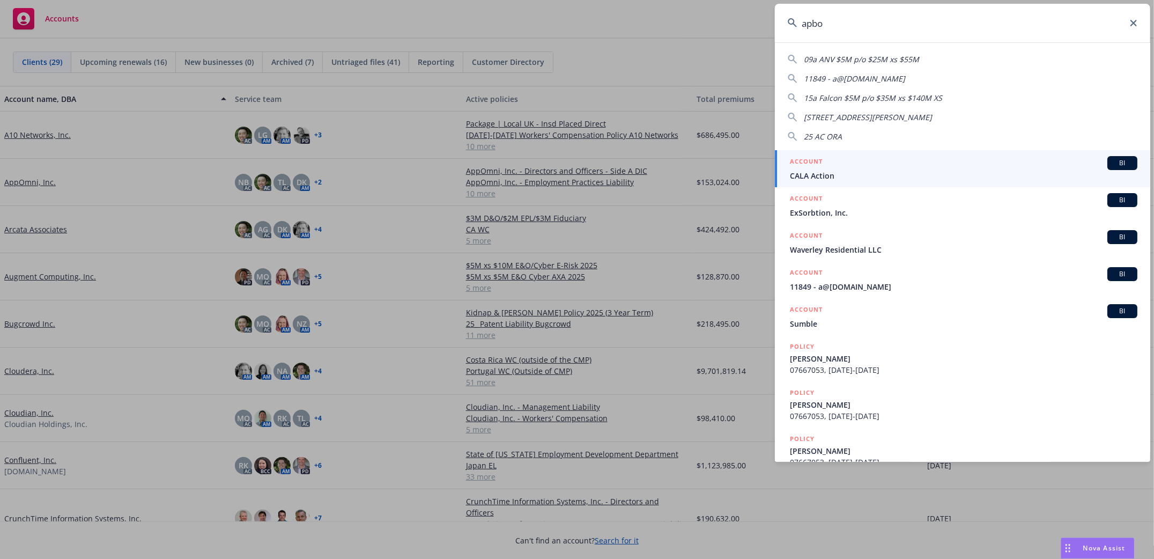
type input "apbox"
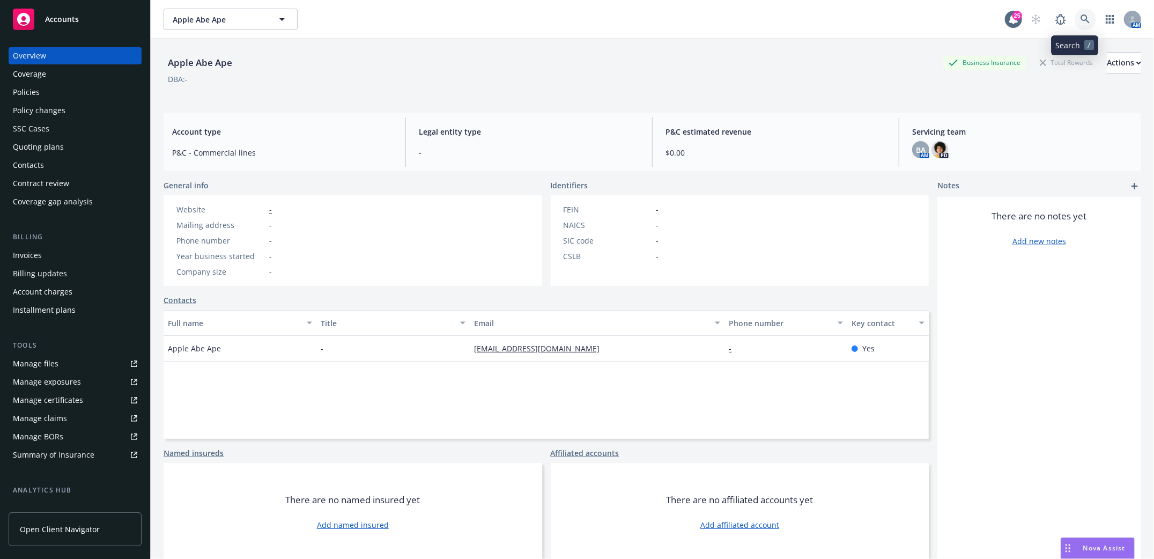
click at [1081, 22] on icon at bounding box center [1085, 18] width 9 height 9
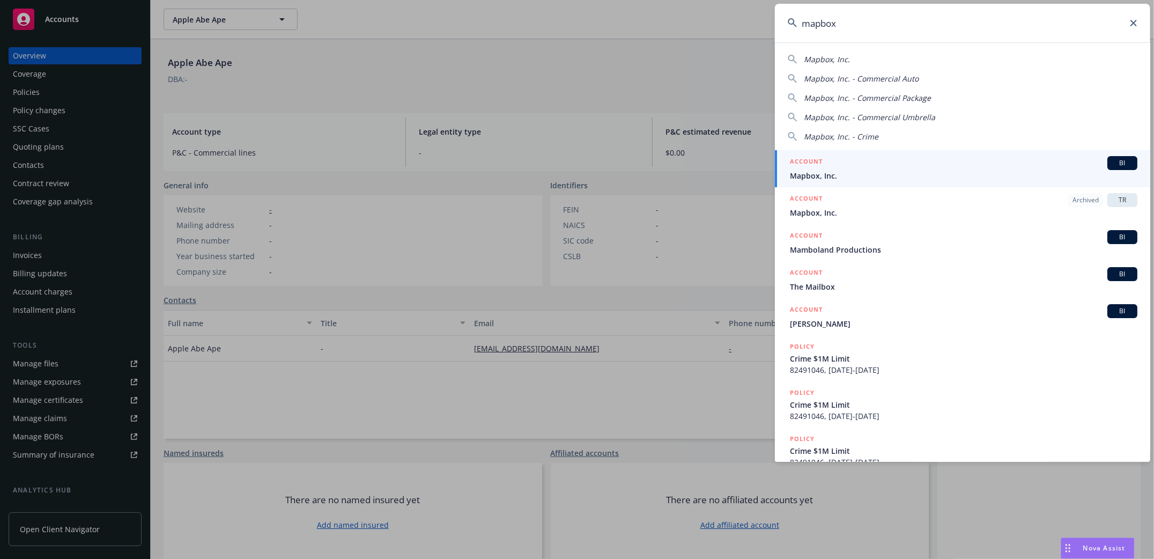
type input "mapbox"
click at [818, 169] on div "ACCOUNT BI" at bounding box center [964, 163] width 348 height 14
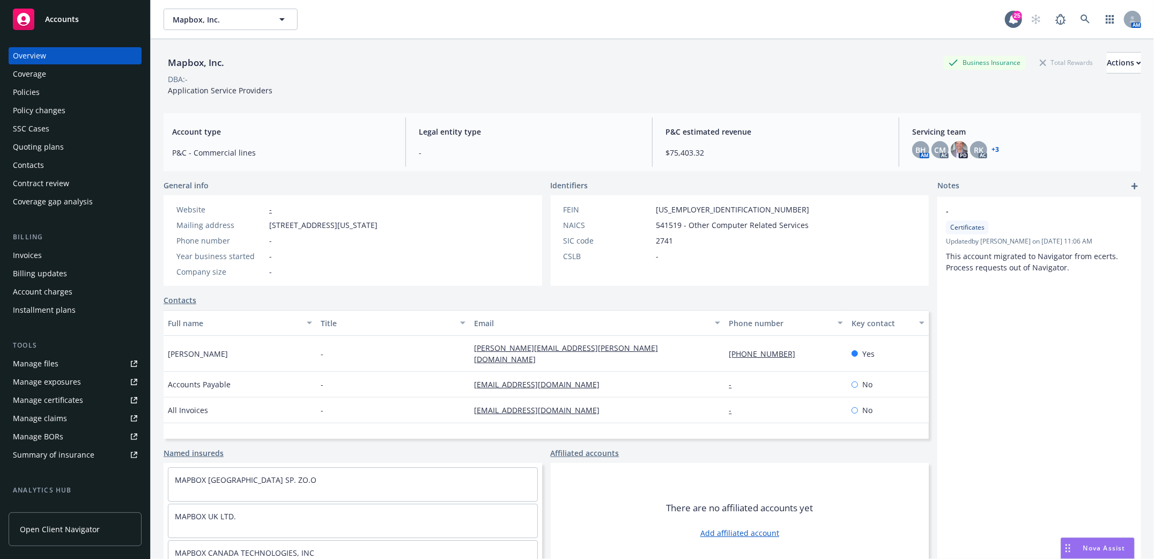
click at [26, 360] on div "Manage files" at bounding box center [36, 363] width 46 height 17
click at [25, 91] on div "Policies" at bounding box center [26, 92] width 27 height 17
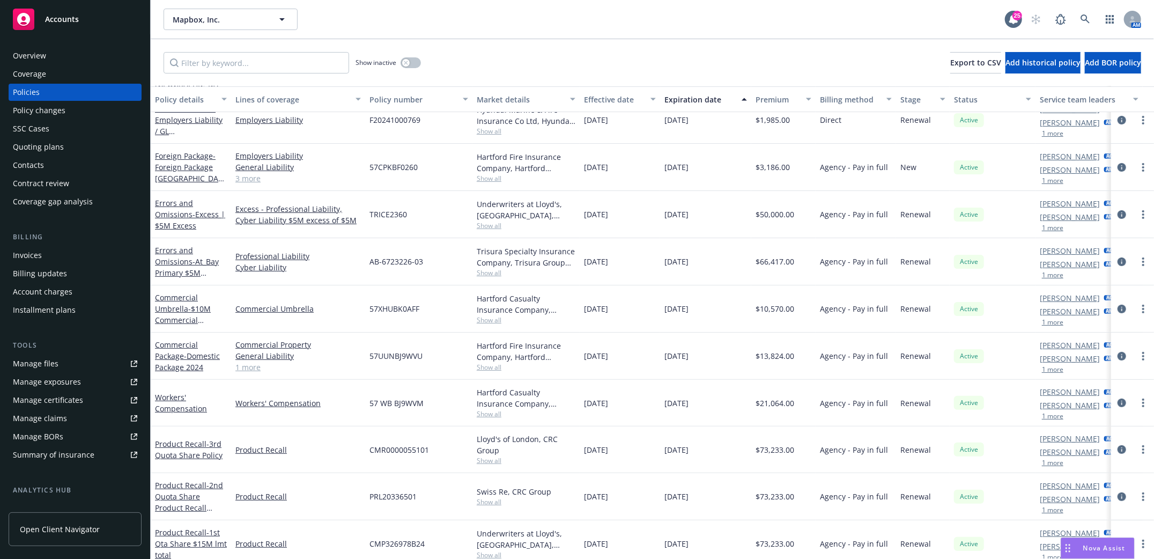
scroll to position [124, 0]
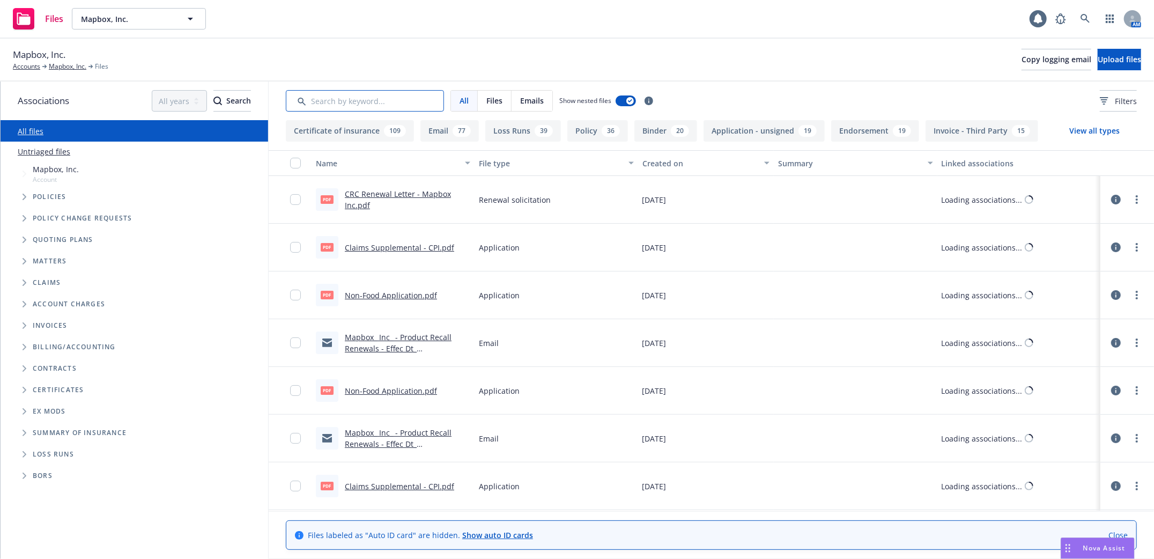
click at [402, 104] on input "Search by keyword..." at bounding box center [365, 100] width 158 height 21
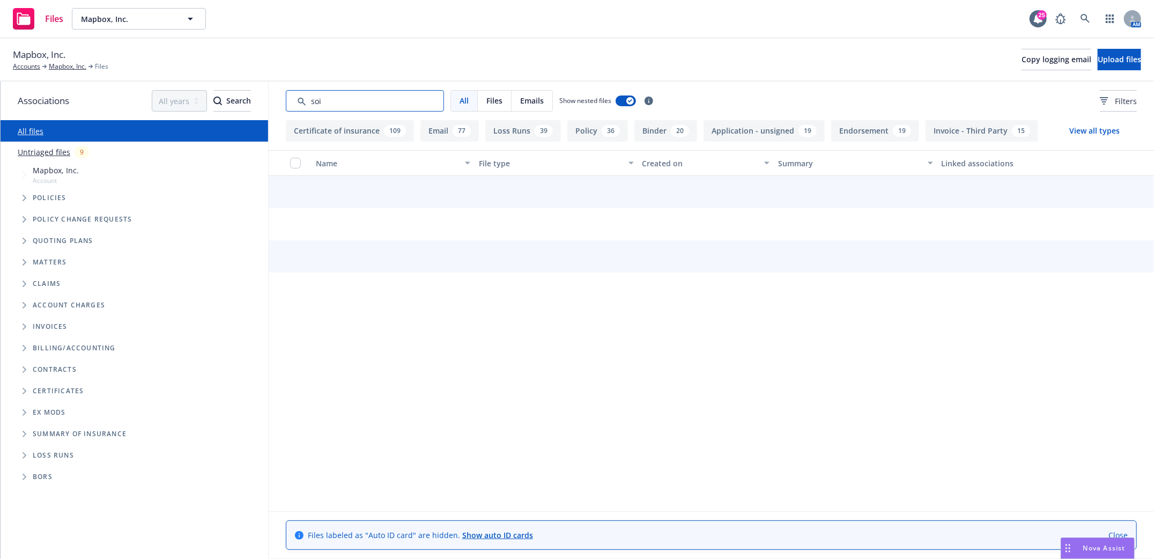
type input "soi"
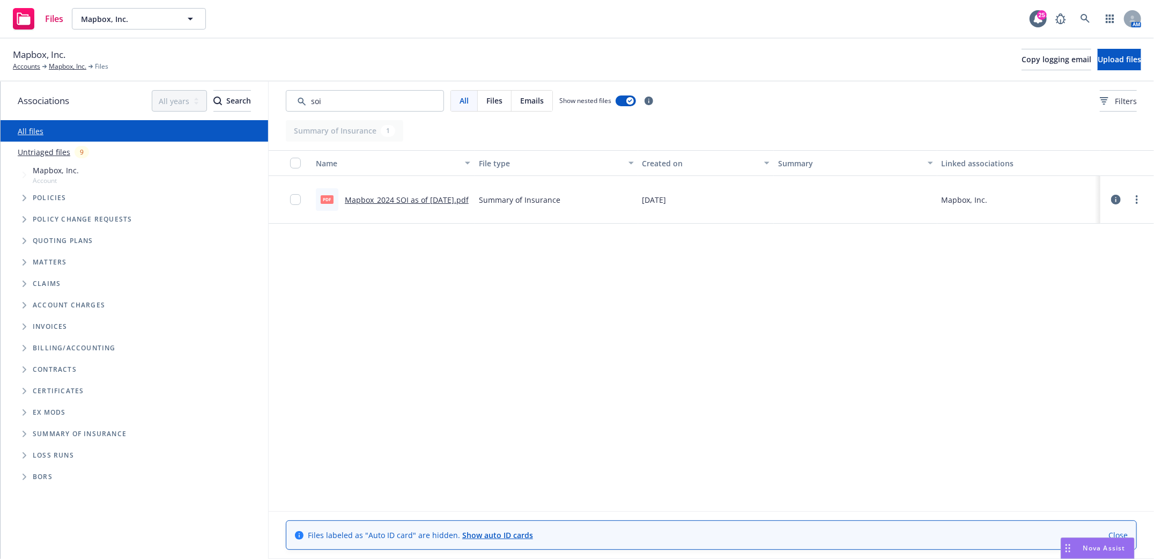
click at [388, 195] on link "Mapbox_2024 SOI as of 10.11.2024.pdf" at bounding box center [407, 200] width 124 height 10
click at [366, 197] on link "Mapbox_2024 SOI as of 10.11.2024.pdf" at bounding box center [407, 200] width 124 height 10
